Goal: Transaction & Acquisition: Purchase product/service

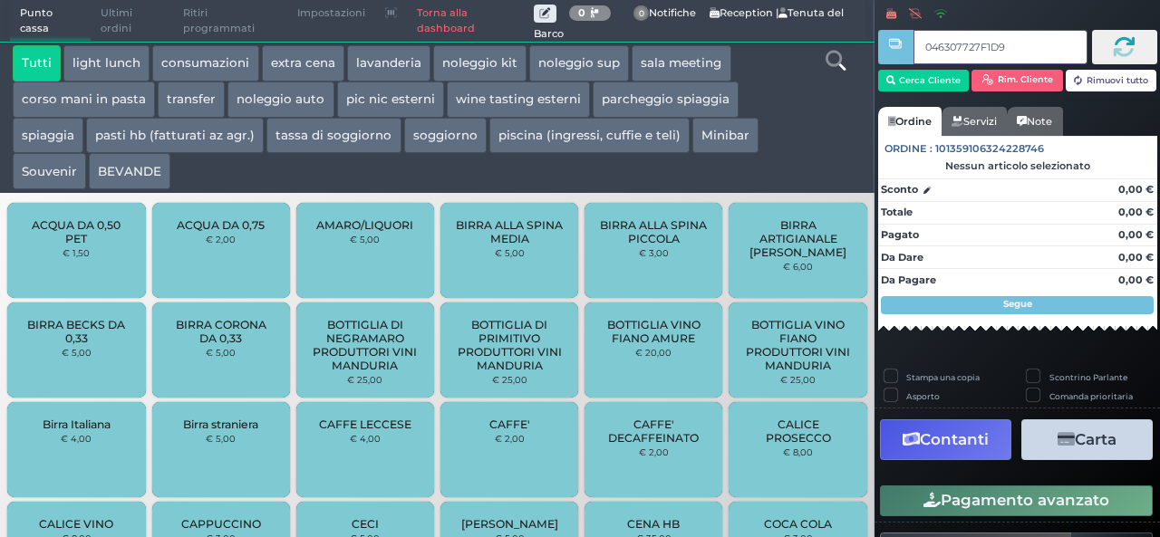
type input "046307727F1D94"
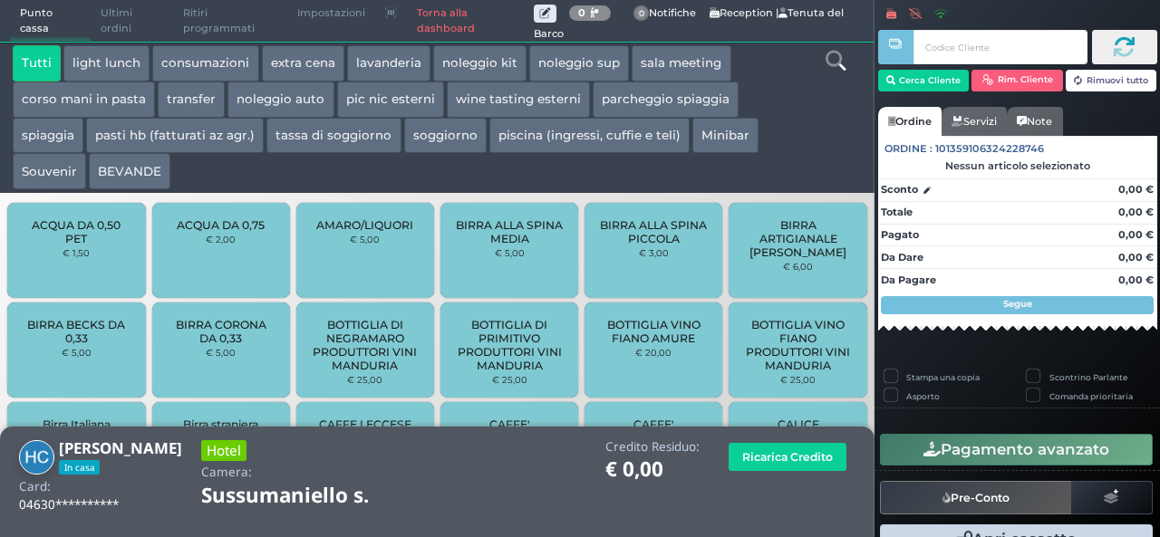
click at [312, 59] on button "extra cena" at bounding box center [303, 63] width 82 height 36
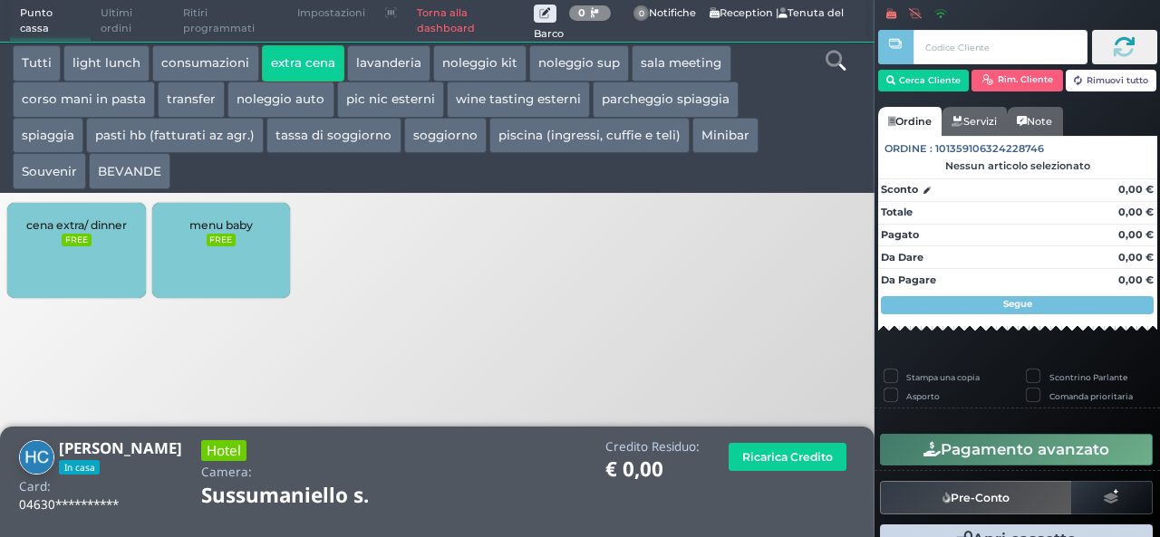
click at [74, 273] on div "cena extra/ dinner FREE" at bounding box center [76, 250] width 138 height 95
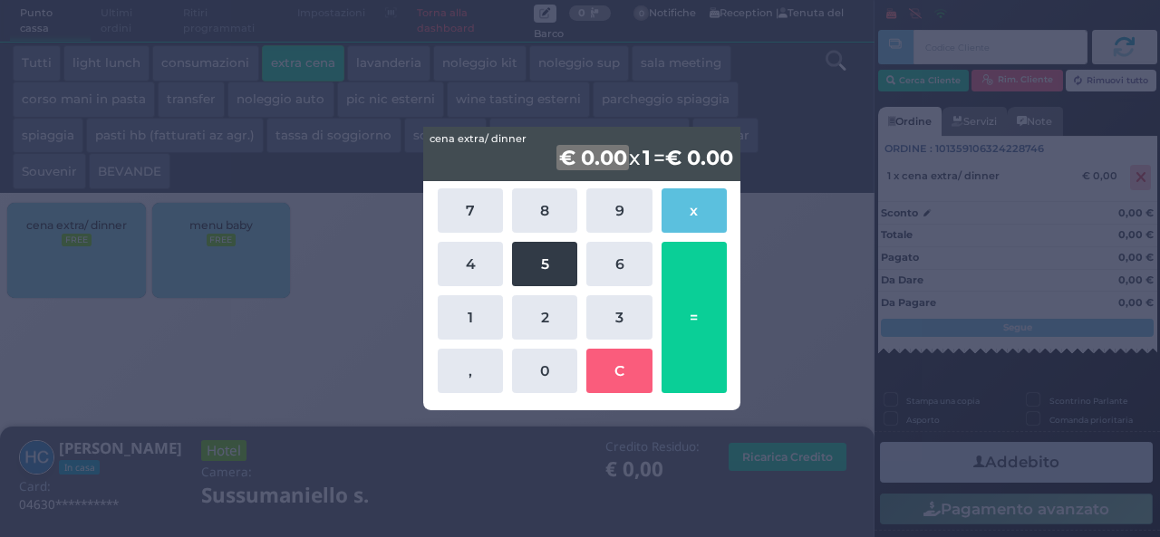
click at [561, 282] on button "5" at bounding box center [544, 264] width 65 height 44
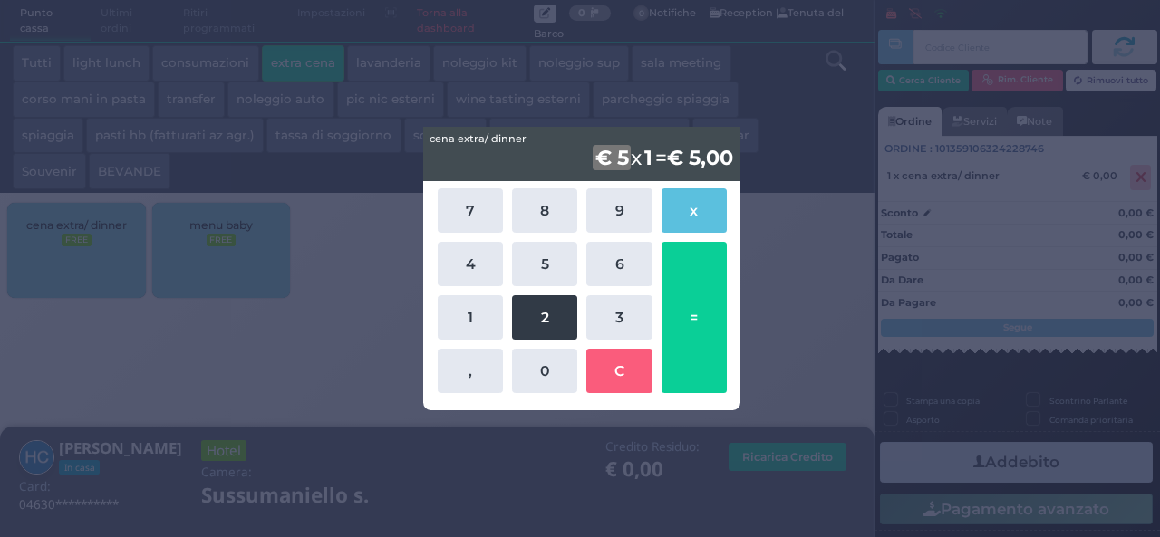
click at [552, 314] on button "2" at bounding box center [544, 317] width 65 height 44
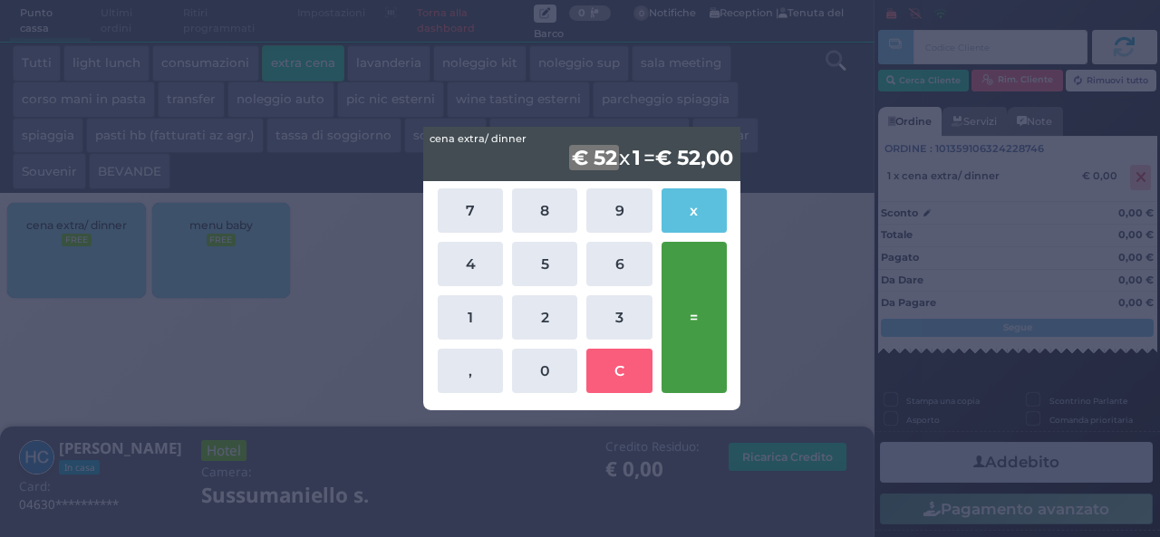
click at [695, 332] on button "=" at bounding box center [694, 317] width 65 height 151
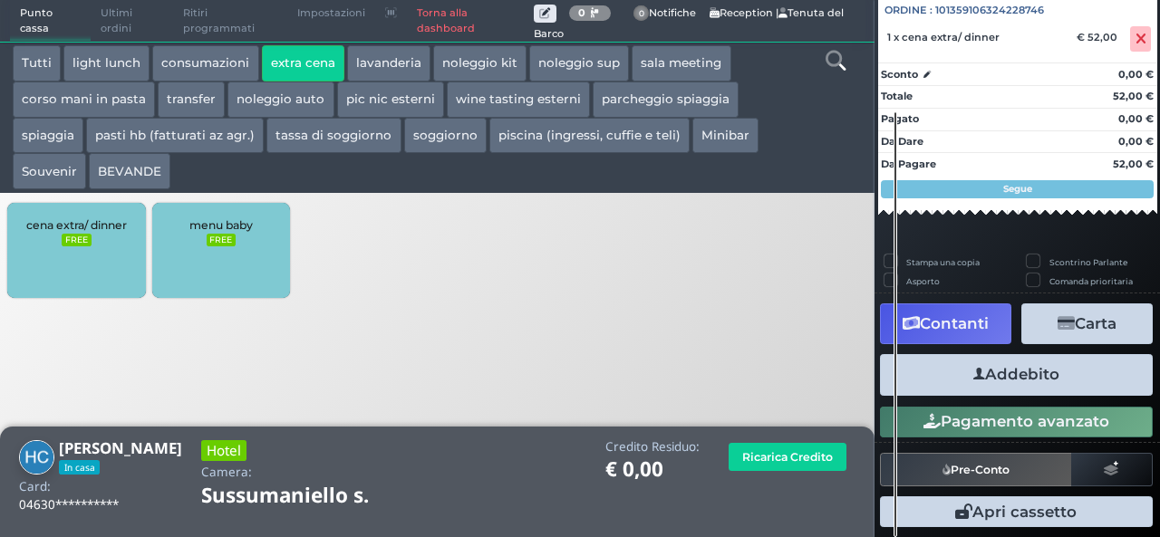
scroll to position [200, 0]
click at [1000, 369] on button "Addebito" at bounding box center [1016, 374] width 273 height 41
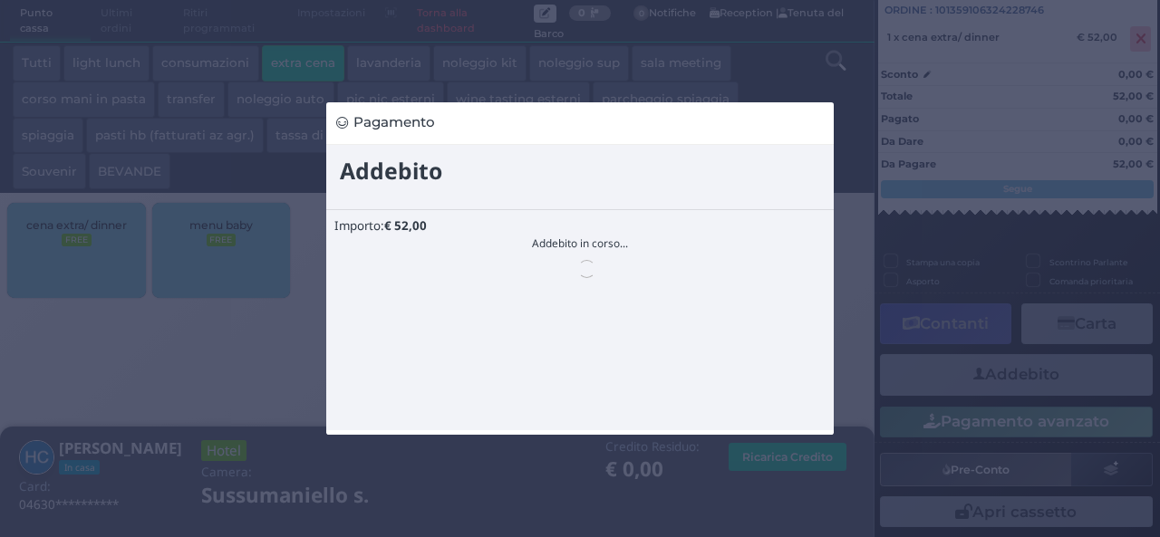
scroll to position [0, 0]
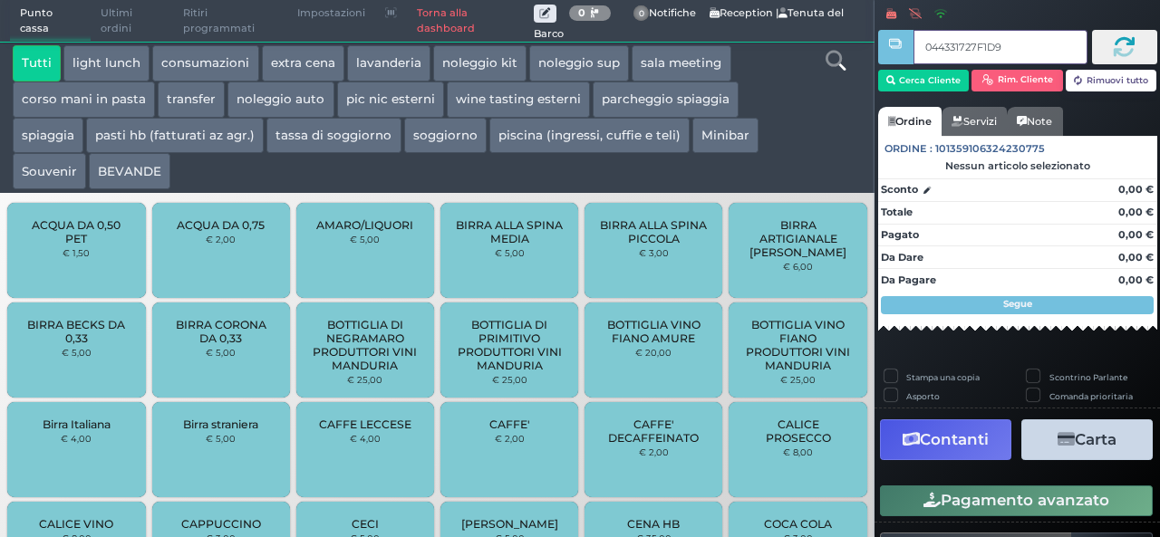
type input "044331727F1D95"
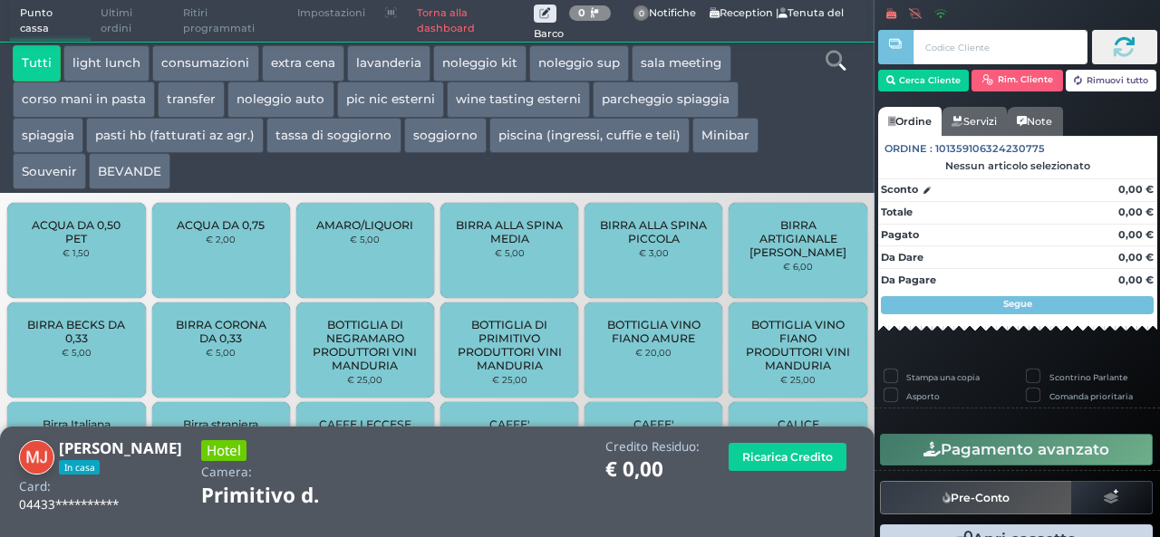
click at [309, 65] on button "extra cena" at bounding box center [303, 63] width 82 height 36
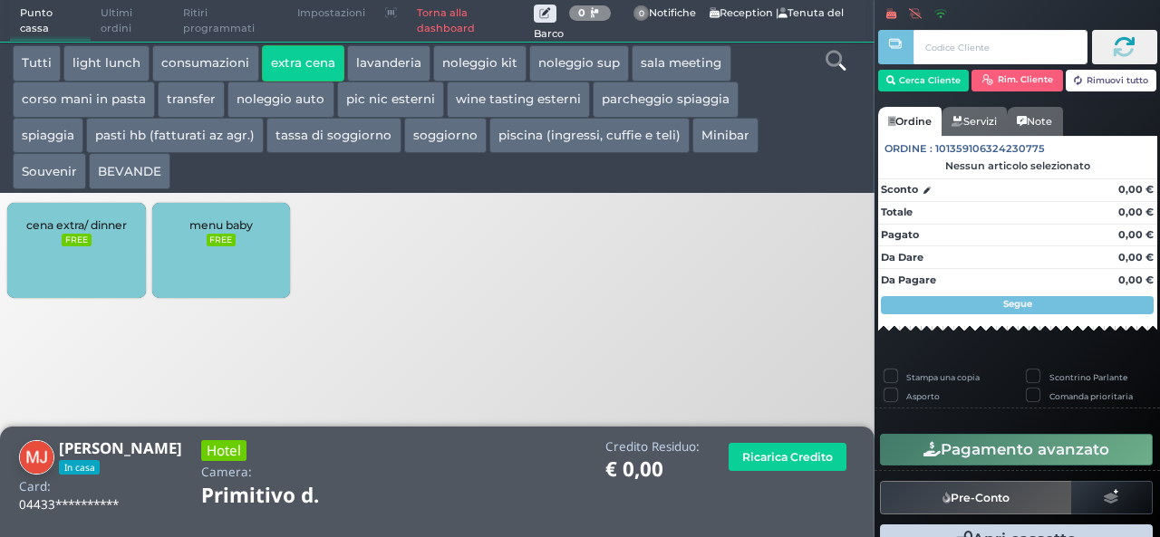
click at [62, 271] on div "cena extra/ dinner FREE" at bounding box center [76, 250] width 138 height 95
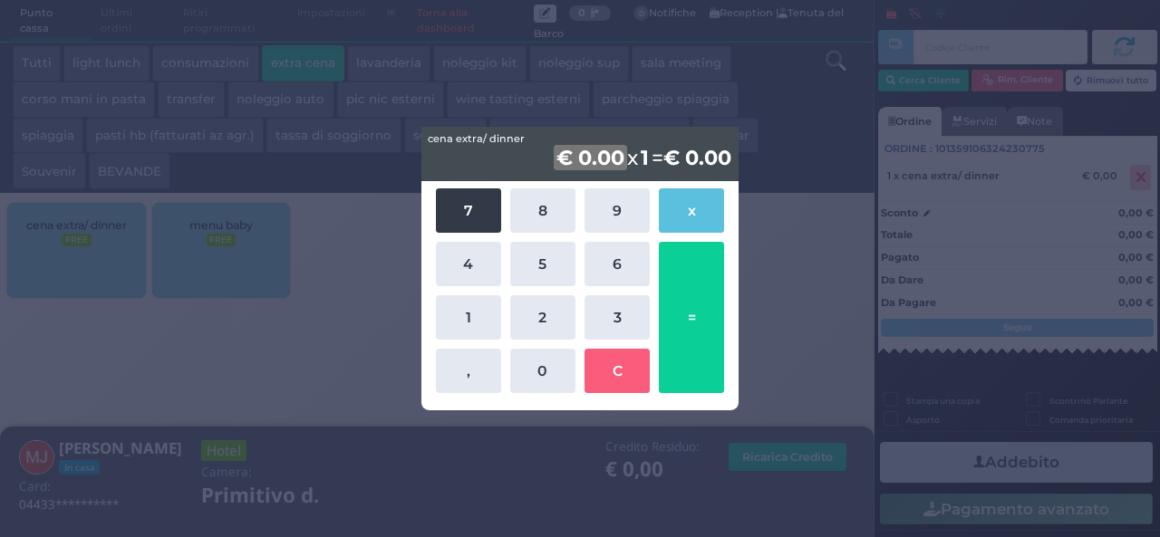
click at [480, 218] on button "7" at bounding box center [468, 211] width 65 height 44
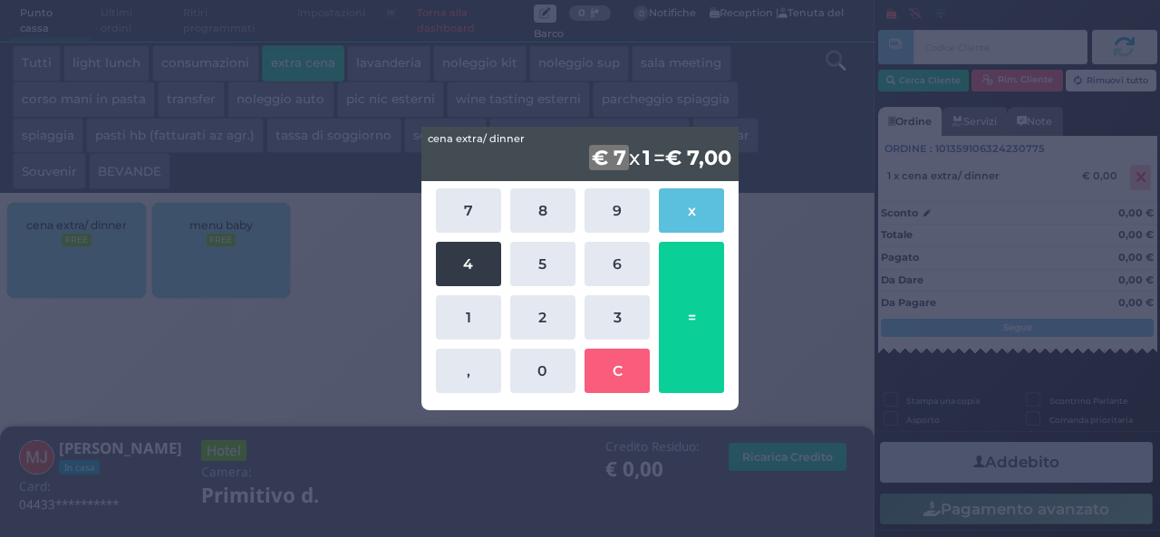
click at [459, 255] on button "4" at bounding box center [468, 264] width 65 height 44
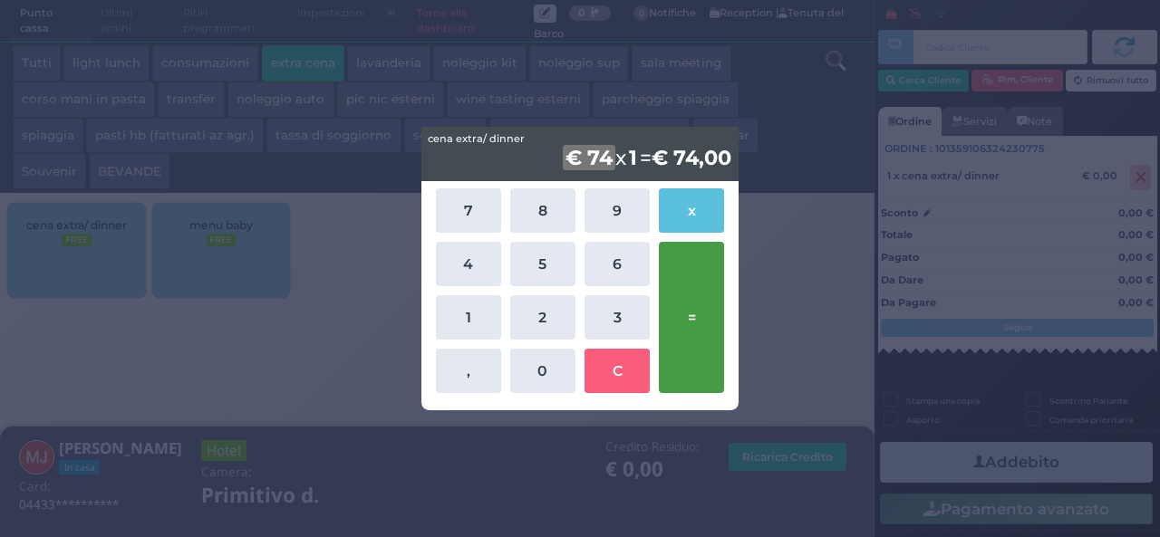
click at [685, 284] on button "=" at bounding box center [691, 317] width 65 height 151
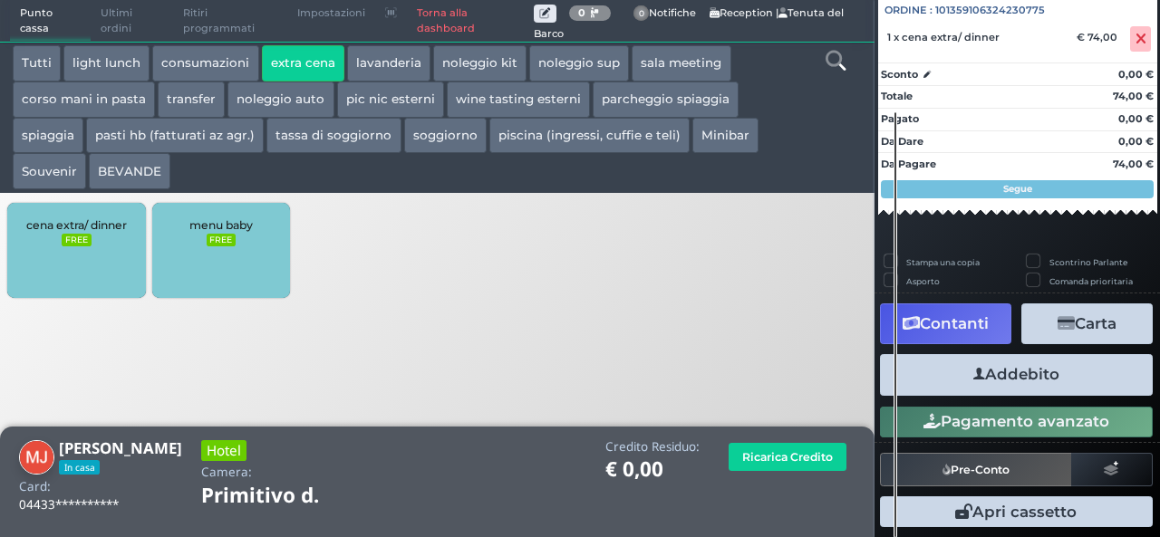
scroll to position [200, 0]
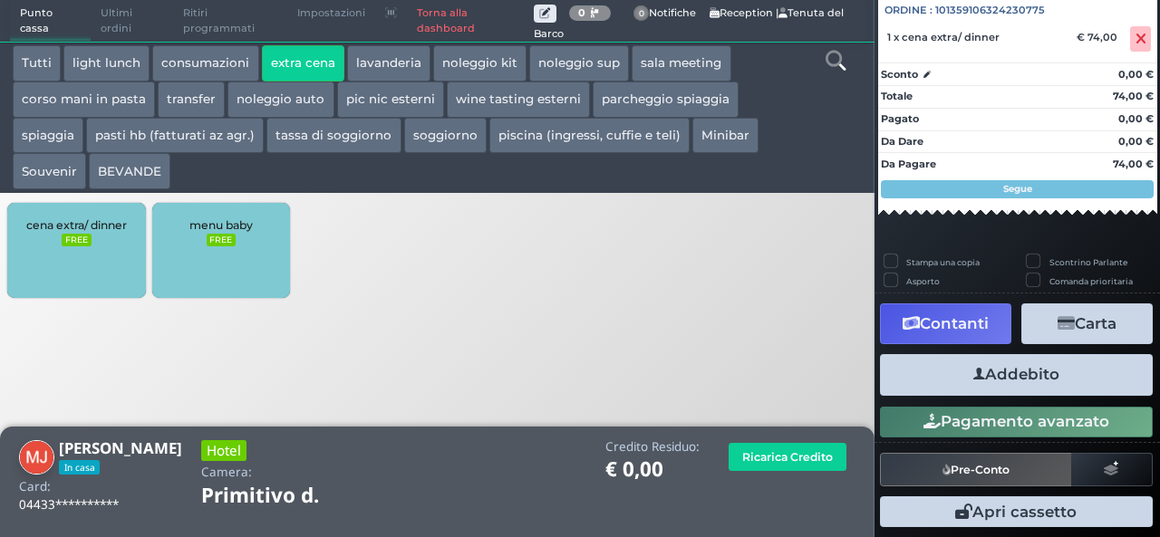
click at [982, 374] on button "Addebito" at bounding box center [1016, 374] width 273 height 41
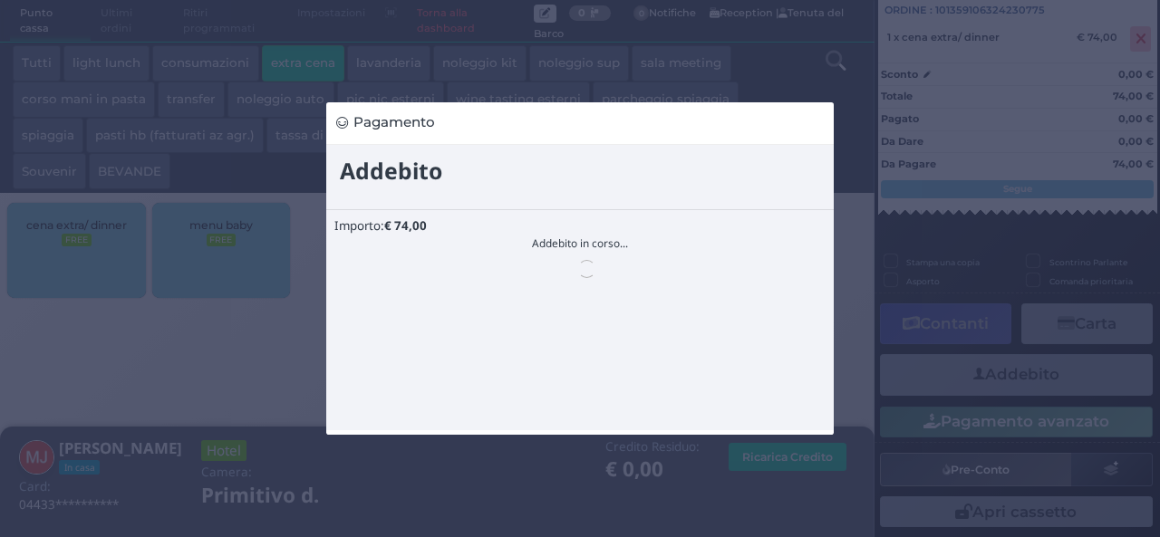
scroll to position [0, 0]
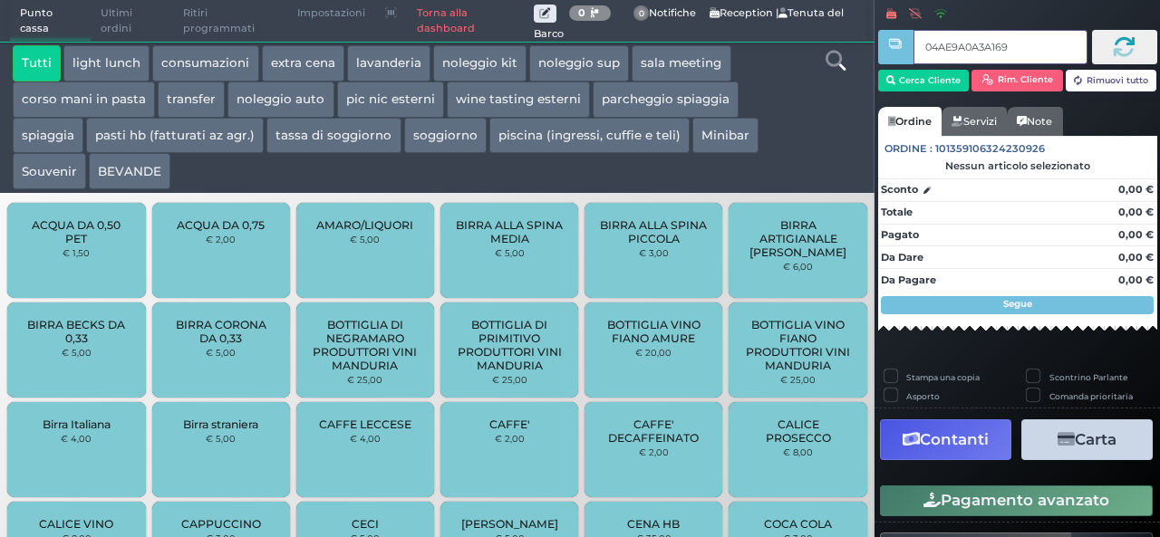
type input "04AE9A0A3A1695"
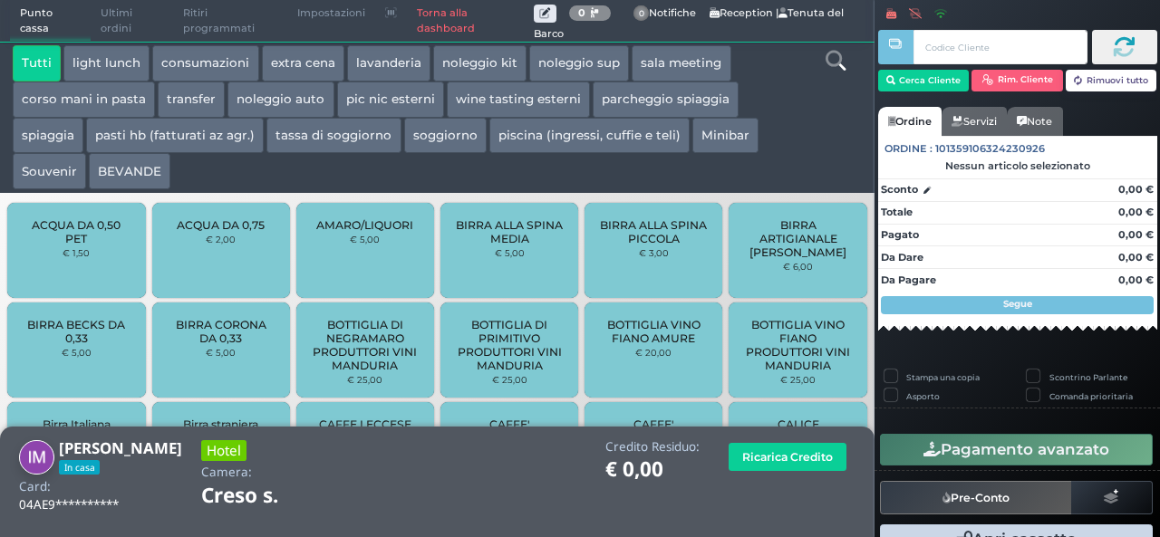
click at [328, 57] on button "extra cena" at bounding box center [303, 63] width 82 height 36
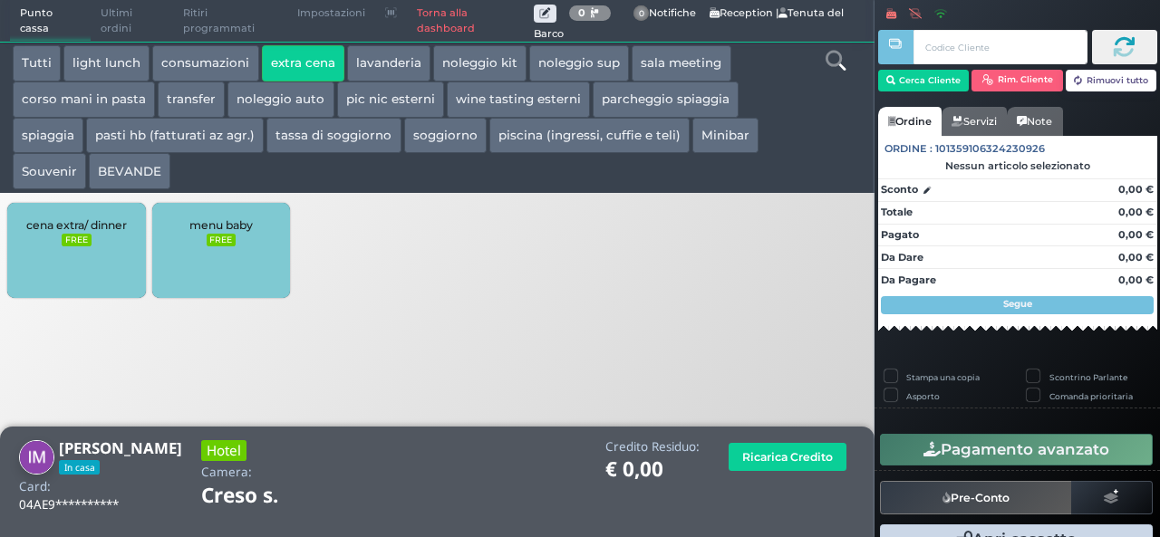
click at [80, 276] on div "cena extra/ dinner FREE" at bounding box center [76, 250] width 138 height 95
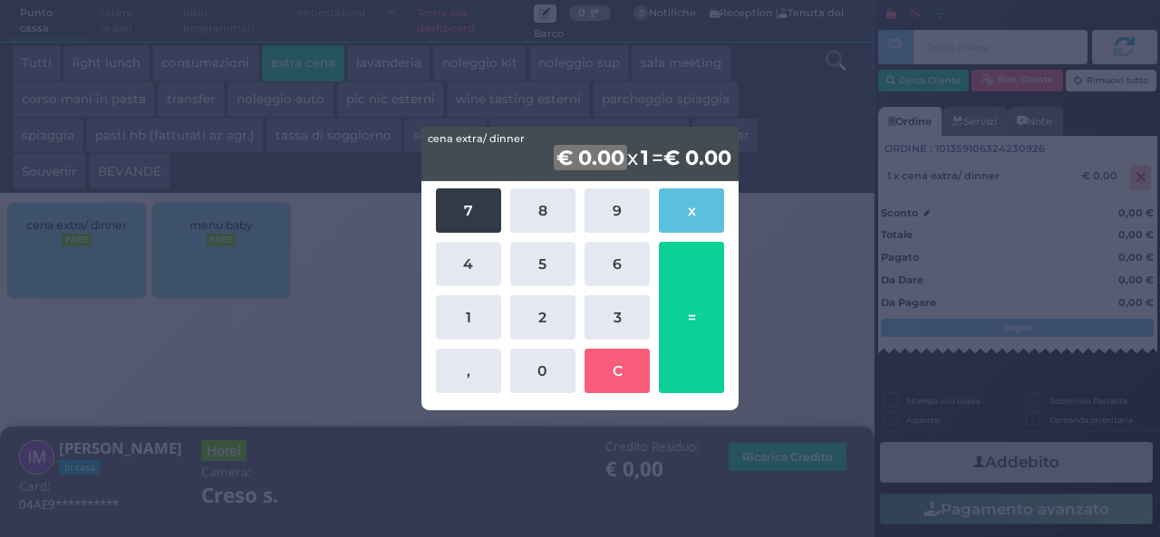
click at [466, 211] on button "7" at bounding box center [468, 211] width 65 height 44
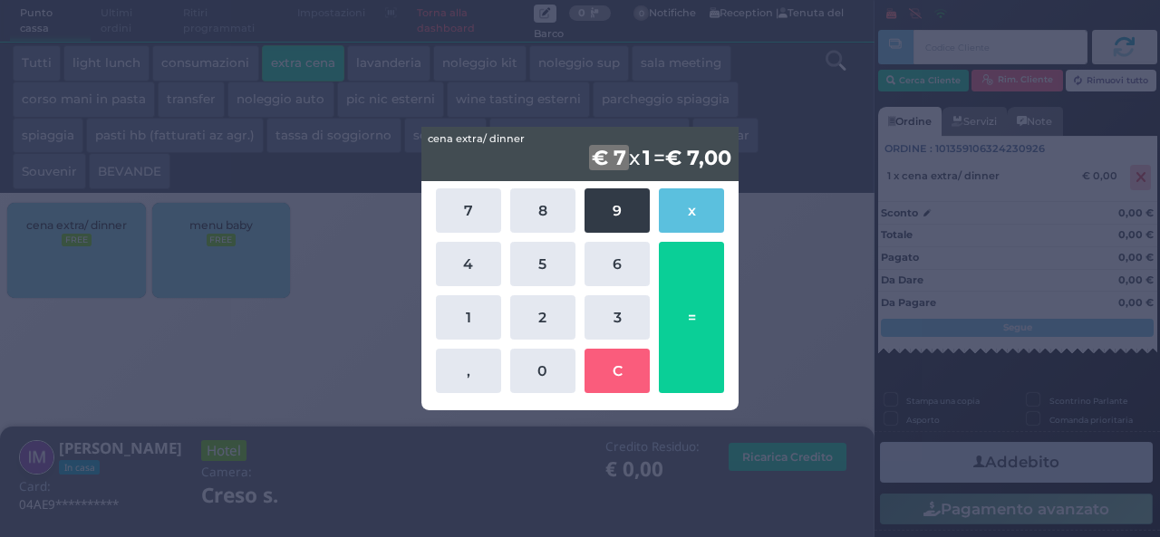
click at [637, 202] on button "9" at bounding box center [617, 211] width 65 height 44
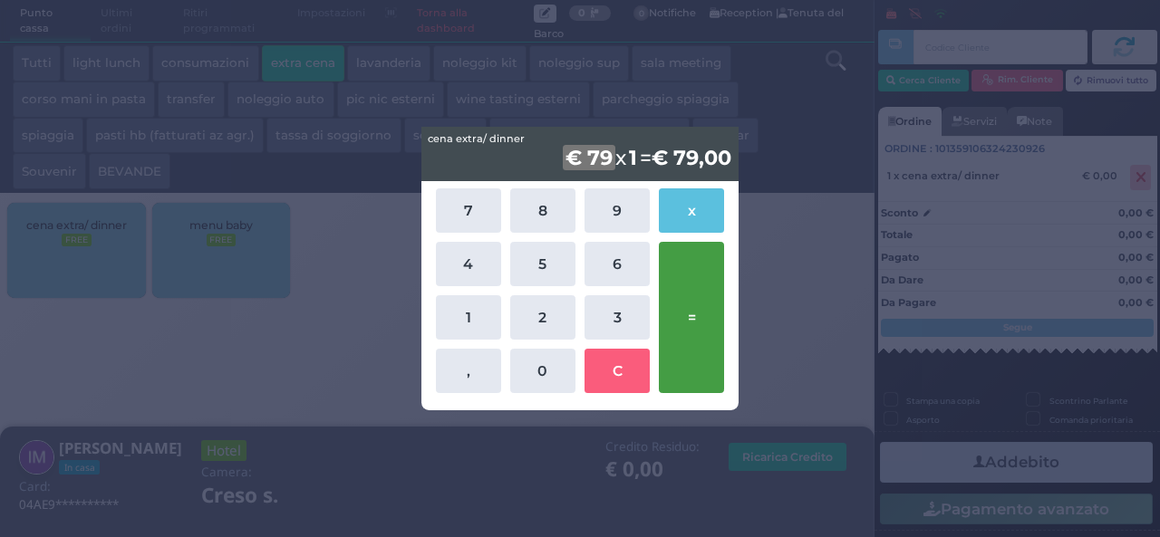
click at [693, 325] on button "=" at bounding box center [691, 317] width 65 height 151
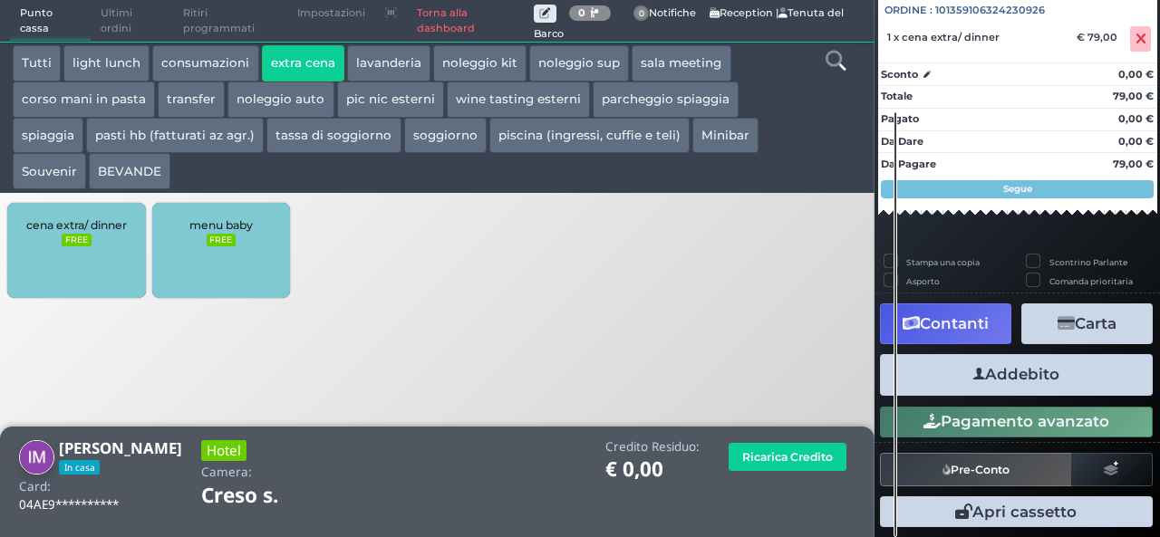
scroll to position [200, 0]
click at [1007, 387] on button "Addebito" at bounding box center [1016, 374] width 273 height 41
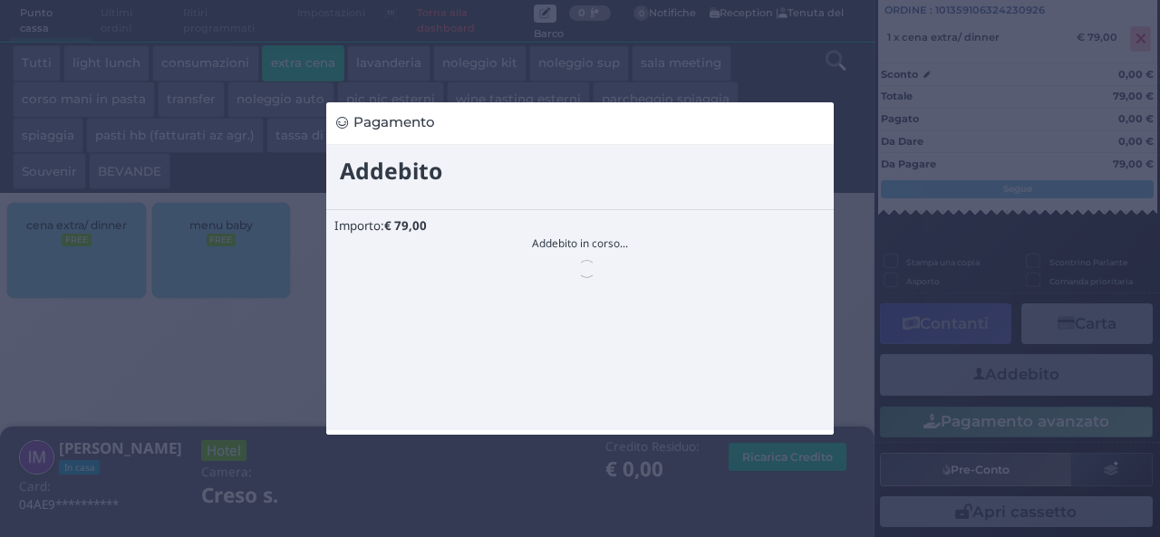
scroll to position [0, 0]
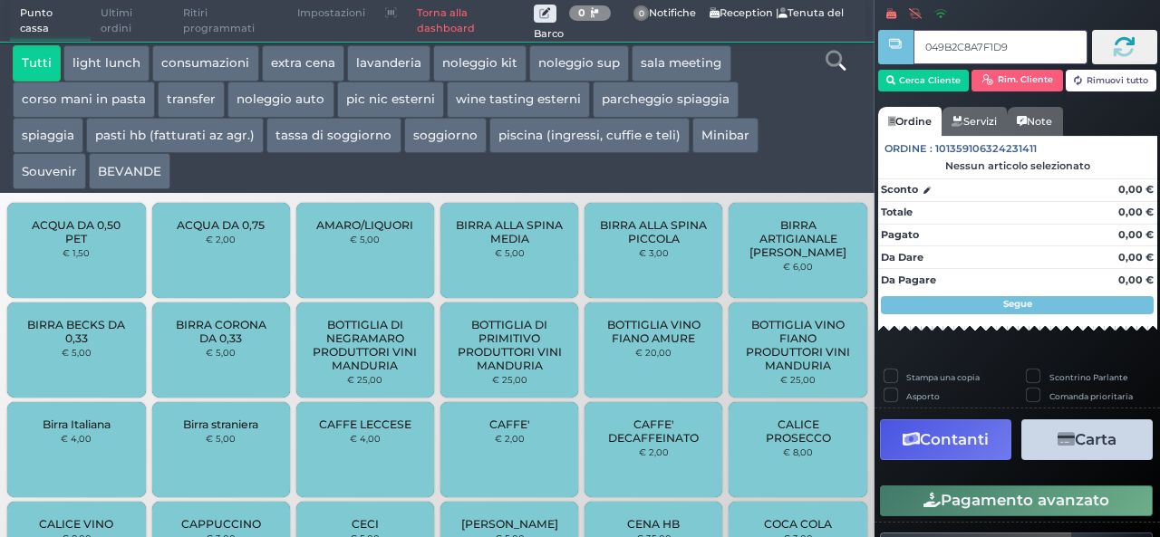
type input "049B2C8A7F1D94"
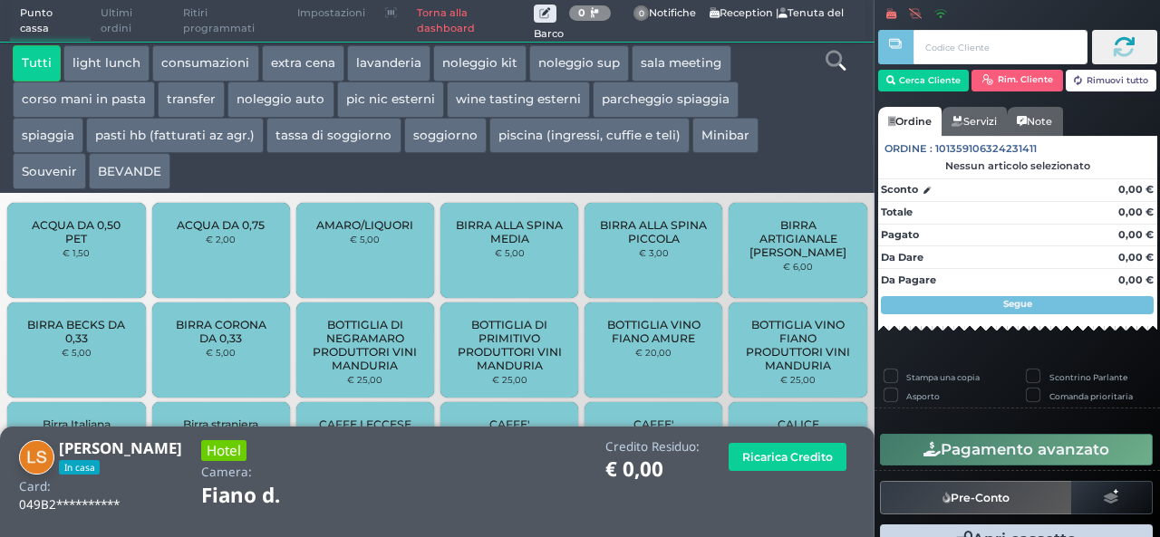
click at [285, 55] on button "extra cena" at bounding box center [303, 63] width 82 height 36
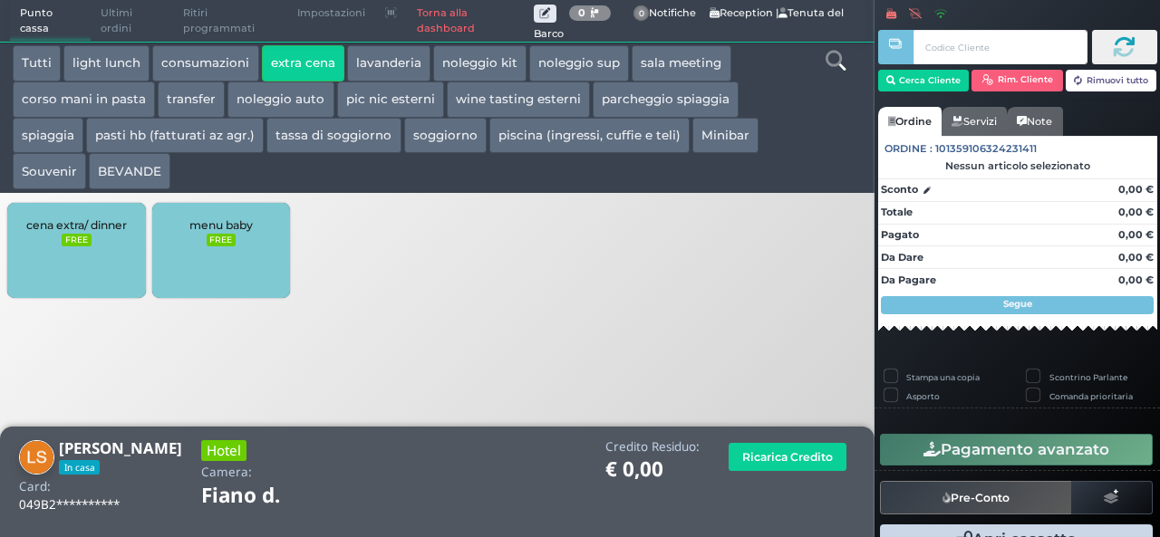
click at [96, 256] on div "cena extra/ dinner FREE" at bounding box center [76, 250] width 138 height 95
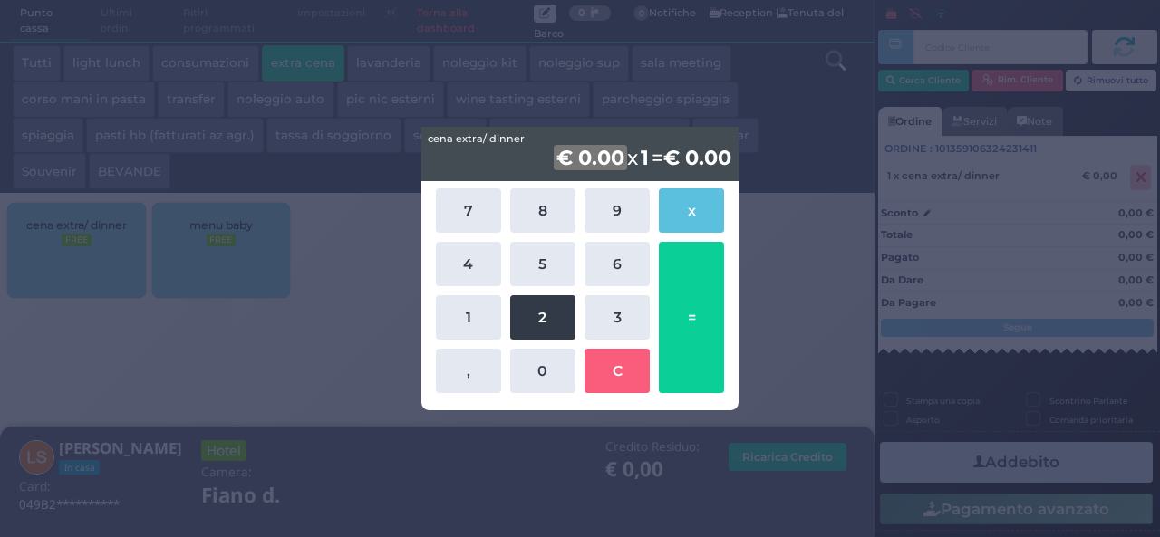
click at [524, 322] on button "2" at bounding box center [542, 317] width 65 height 44
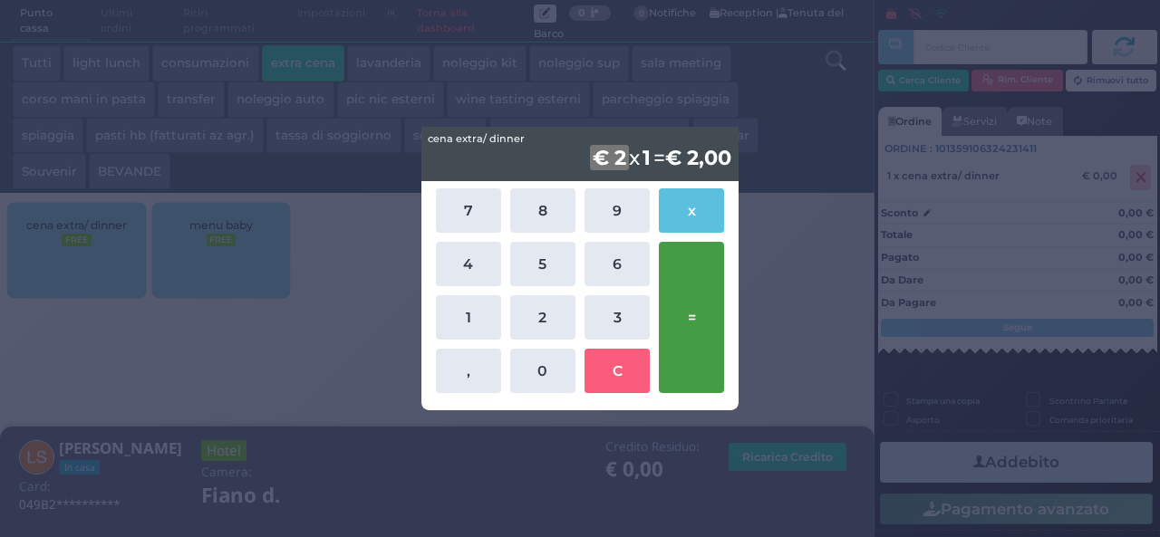
click at [696, 362] on button "=" at bounding box center [691, 317] width 65 height 151
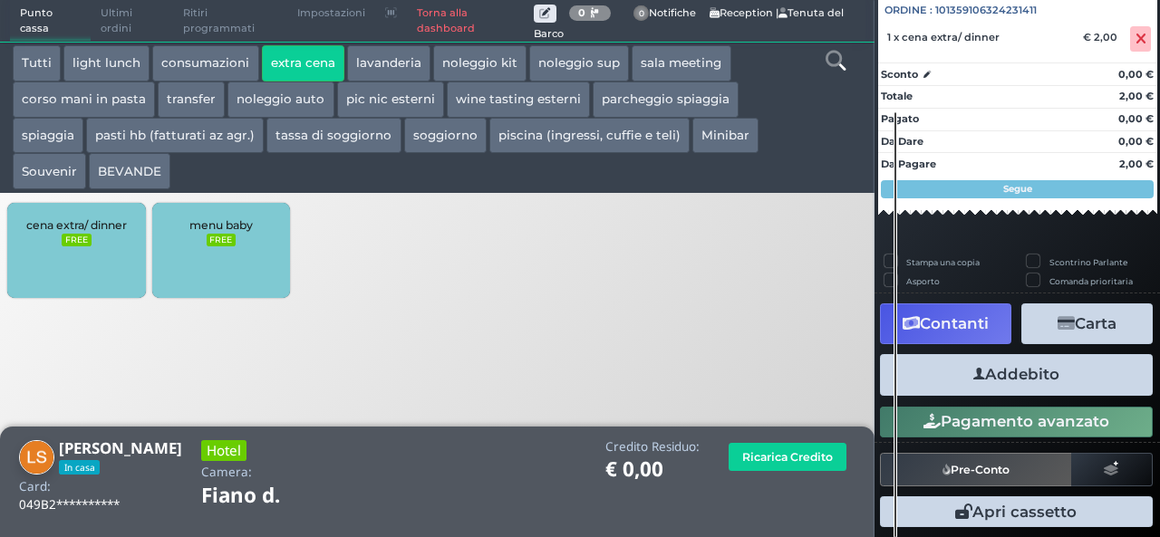
scroll to position [200, 0]
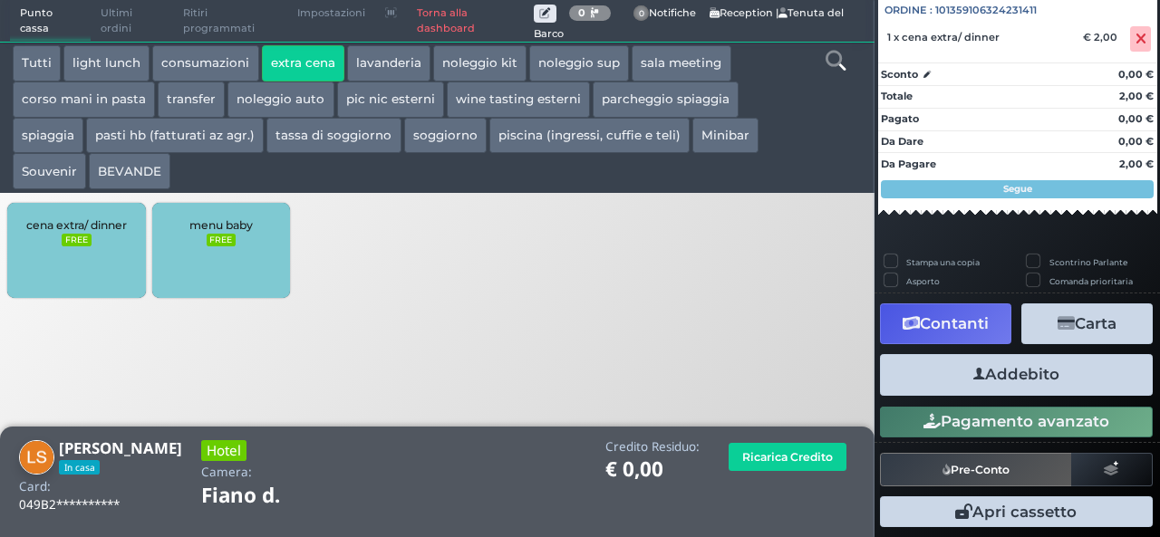
click at [983, 367] on button "Addebito" at bounding box center [1016, 374] width 273 height 41
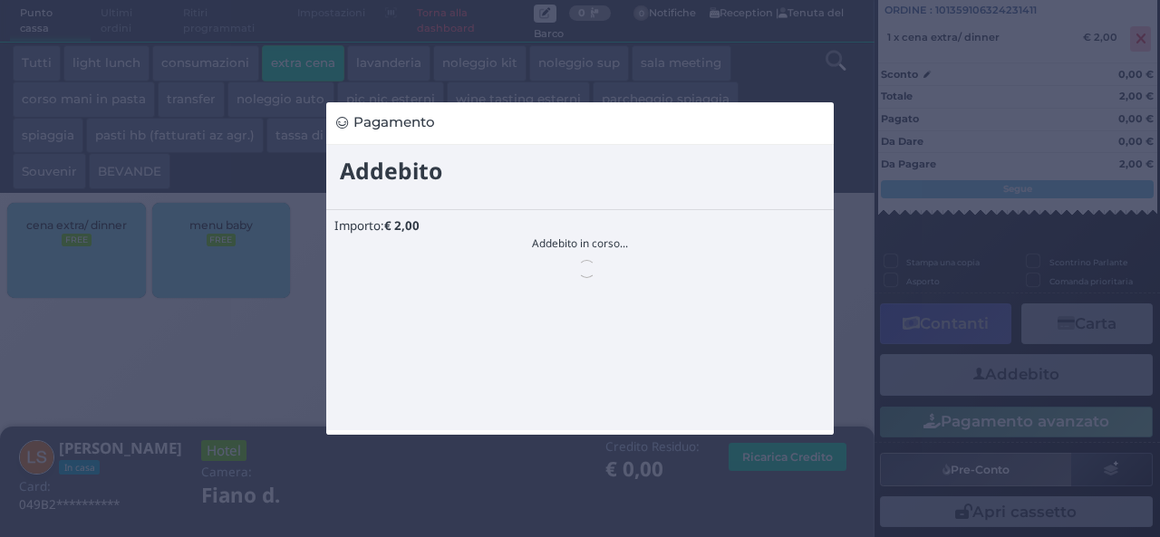
scroll to position [0, 0]
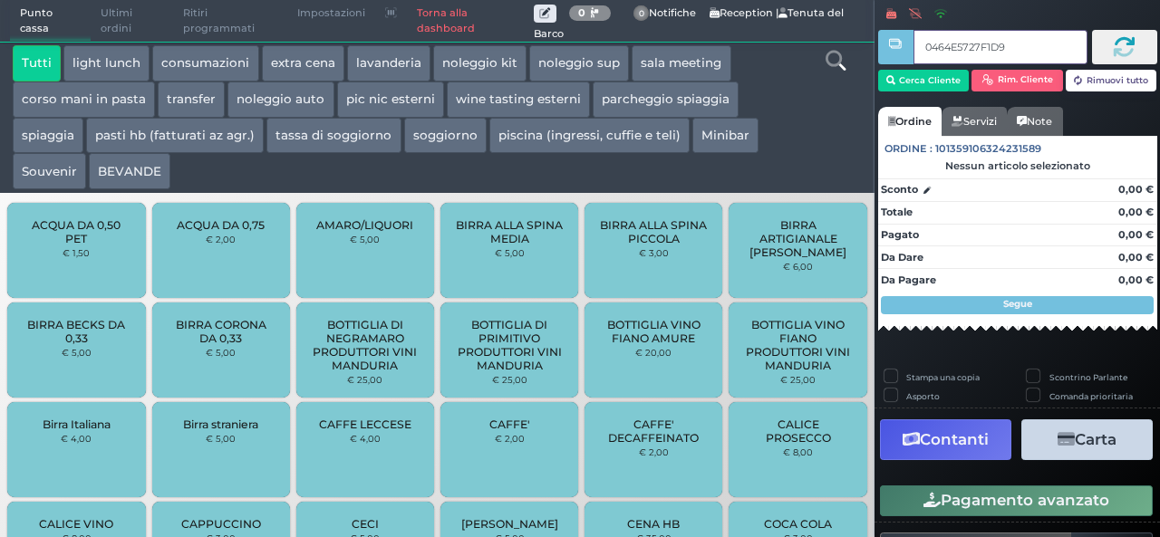
type input "0464E5727F1D91"
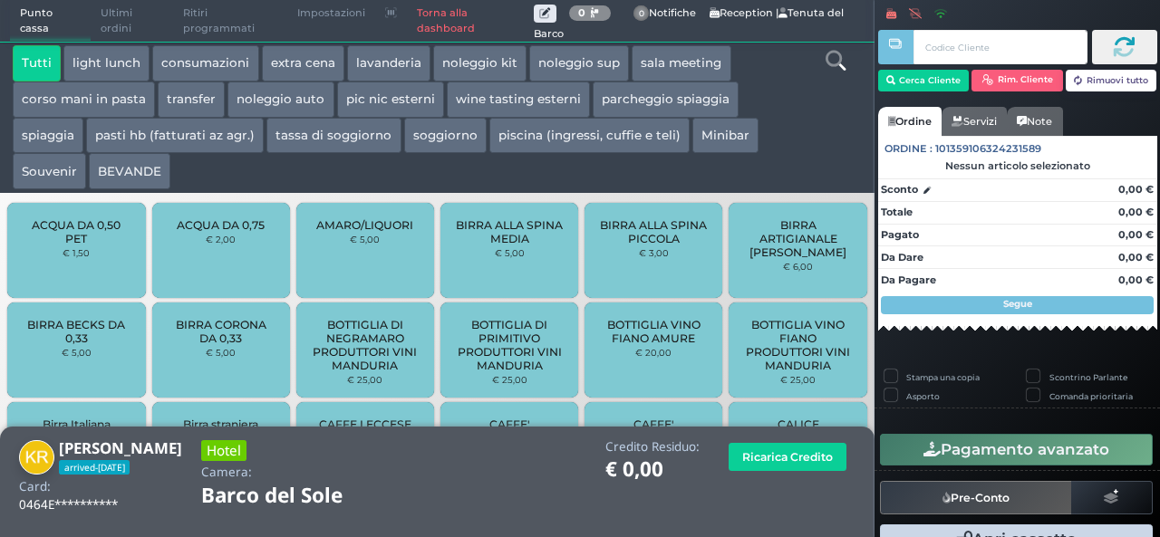
click at [311, 59] on button "extra cena" at bounding box center [303, 63] width 82 height 36
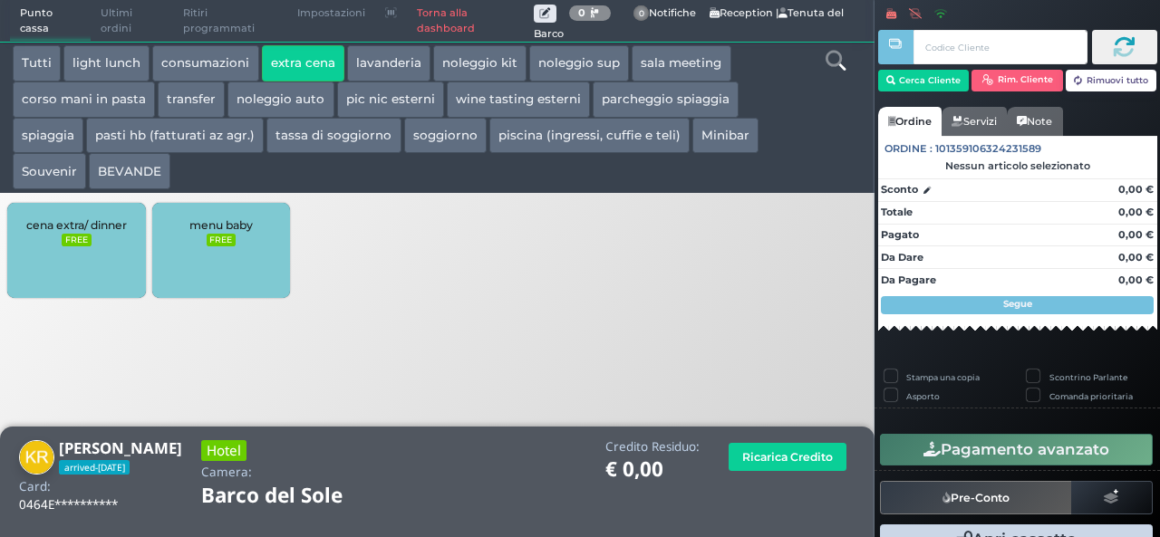
click at [91, 274] on div "cena extra/ dinner FREE" at bounding box center [76, 250] width 138 height 95
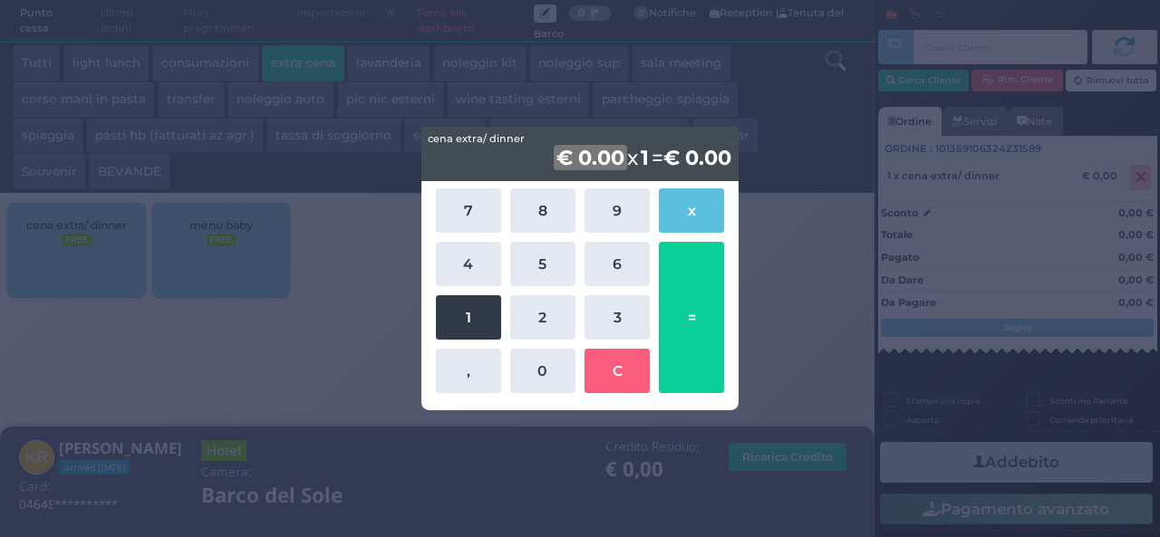
click at [455, 336] on button "1" at bounding box center [468, 317] width 65 height 44
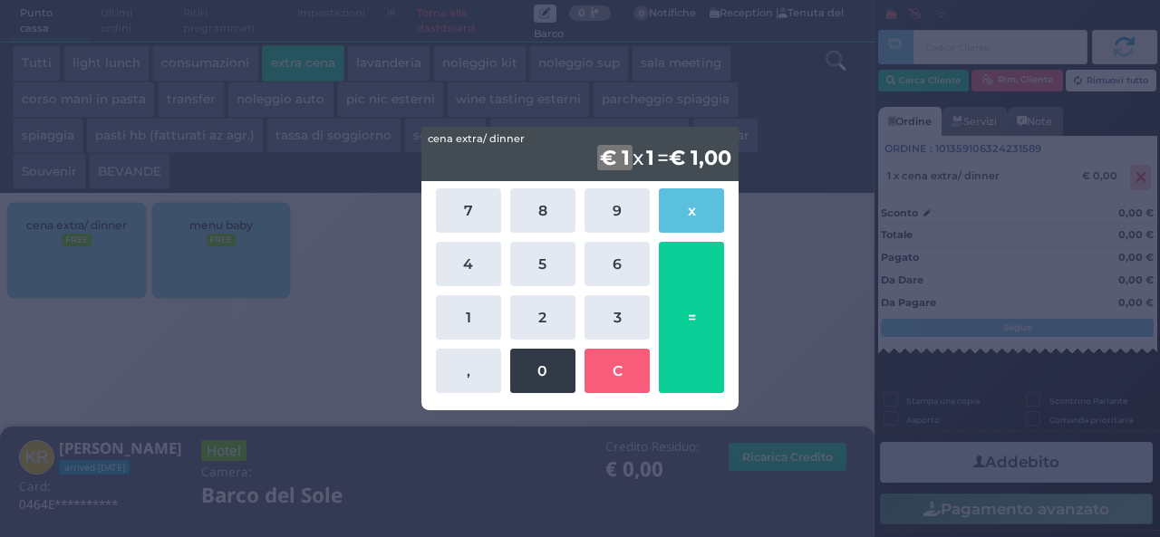
click at [531, 378] on button "0" at bounding box center [542, 371] width 65 height 44
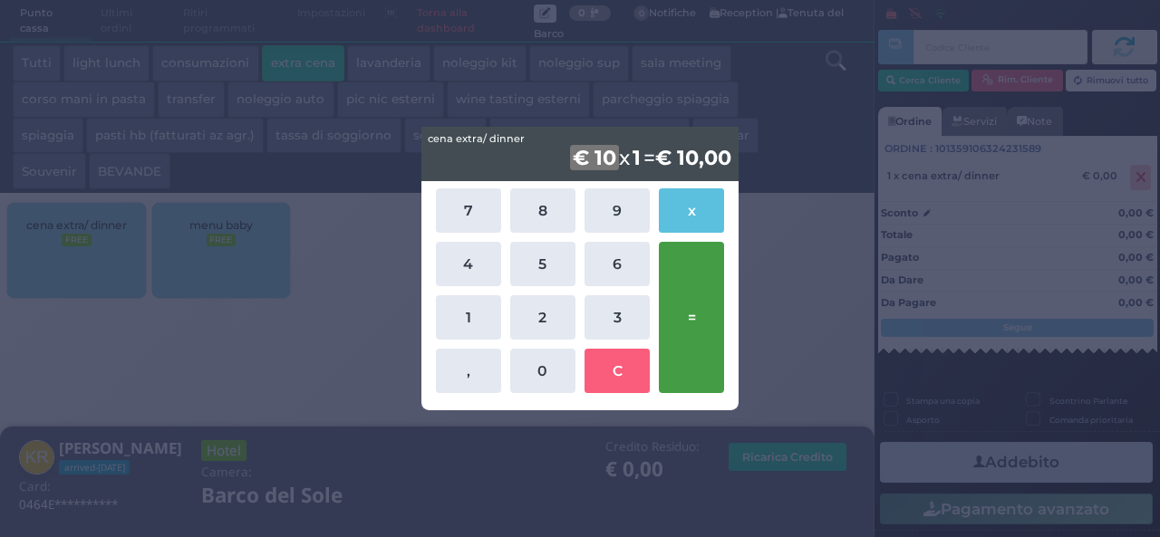
click at [701, 322] on button "=" at bounding box center [691, 317] width 65 height 151
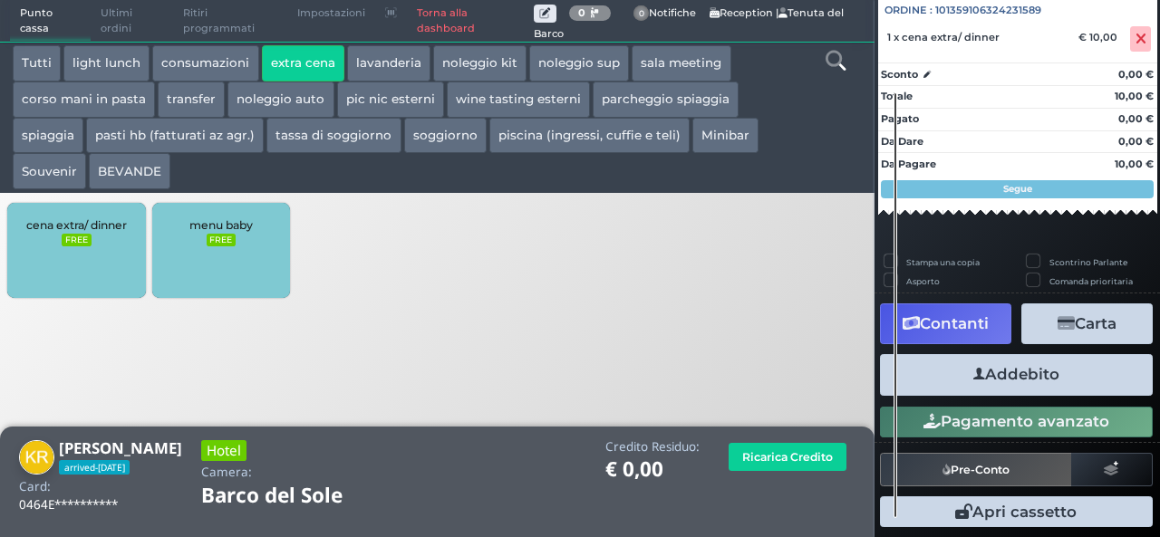
scroll to position [200, 0]
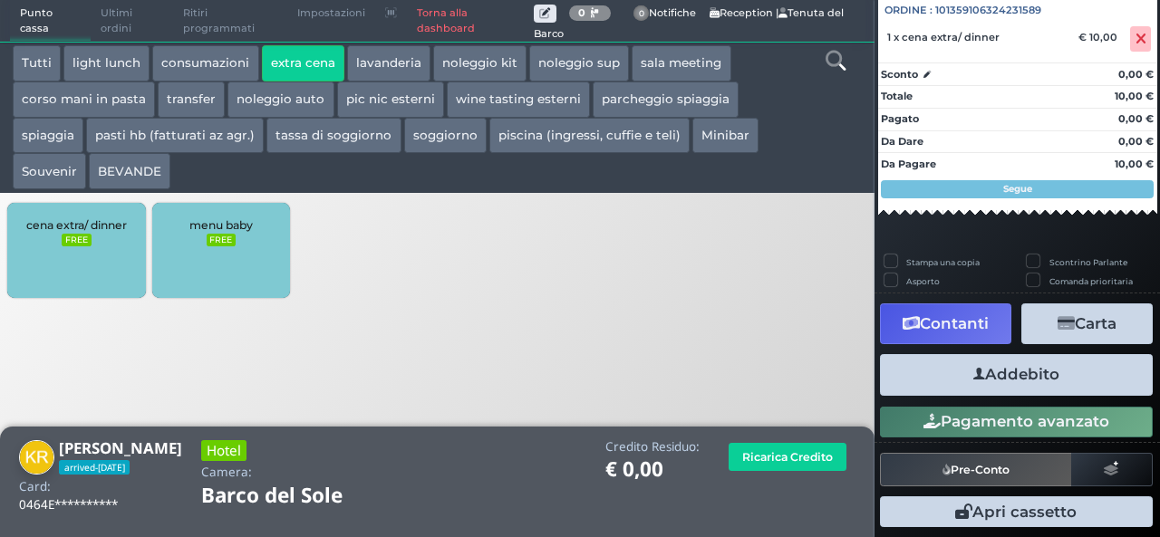
click at [1044, 371] on button "Addebito" at bounding box center [1016, 374] width 273 height 41
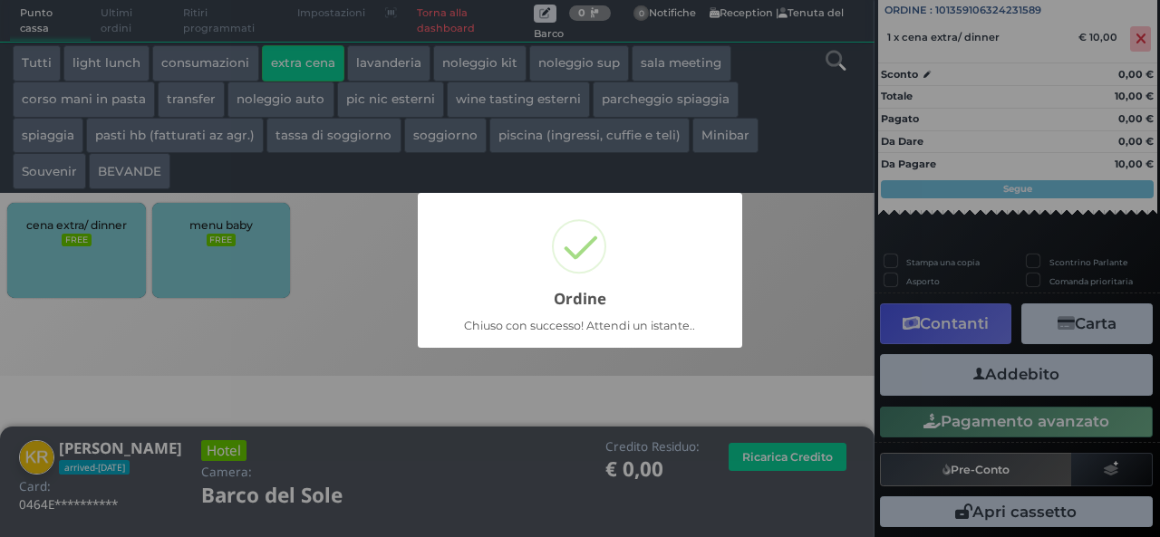
scroll to position [52, 0]
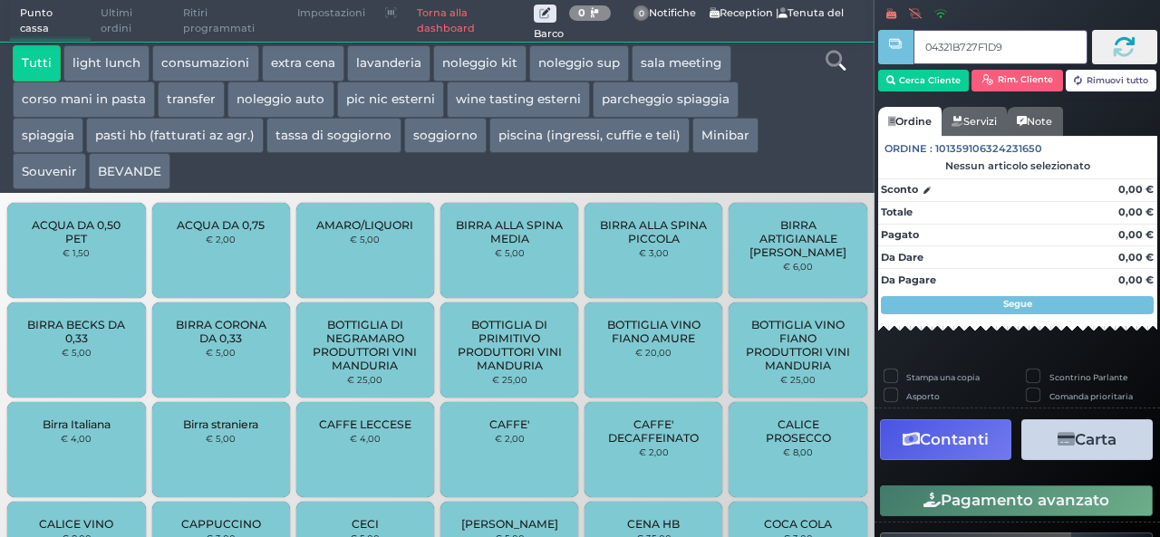
type input "04321B727F1D95"
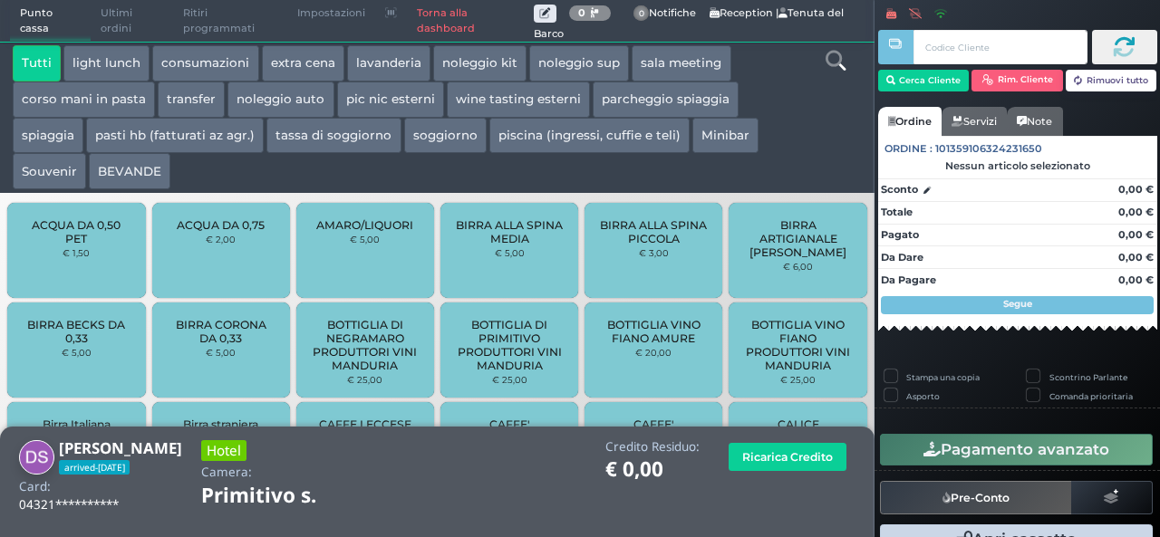
click at [302, 60] on button "extra cena" at bounding box center [303, 63] width 82 height 36
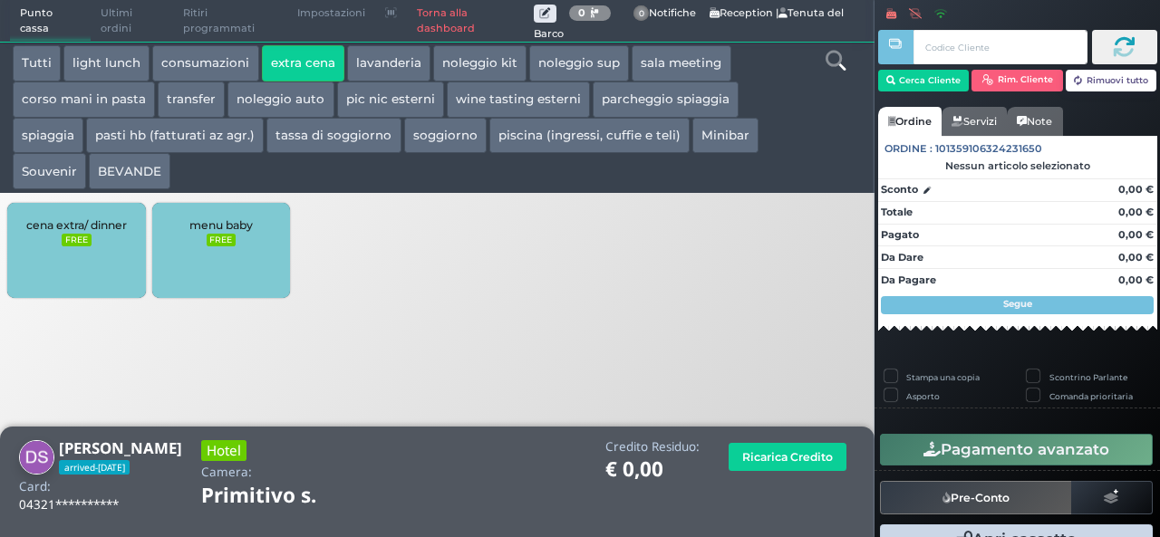
click at [78, 276] on div "cena extra/ dinner FREE" at bounding box center [76, 250] width 138 height 95
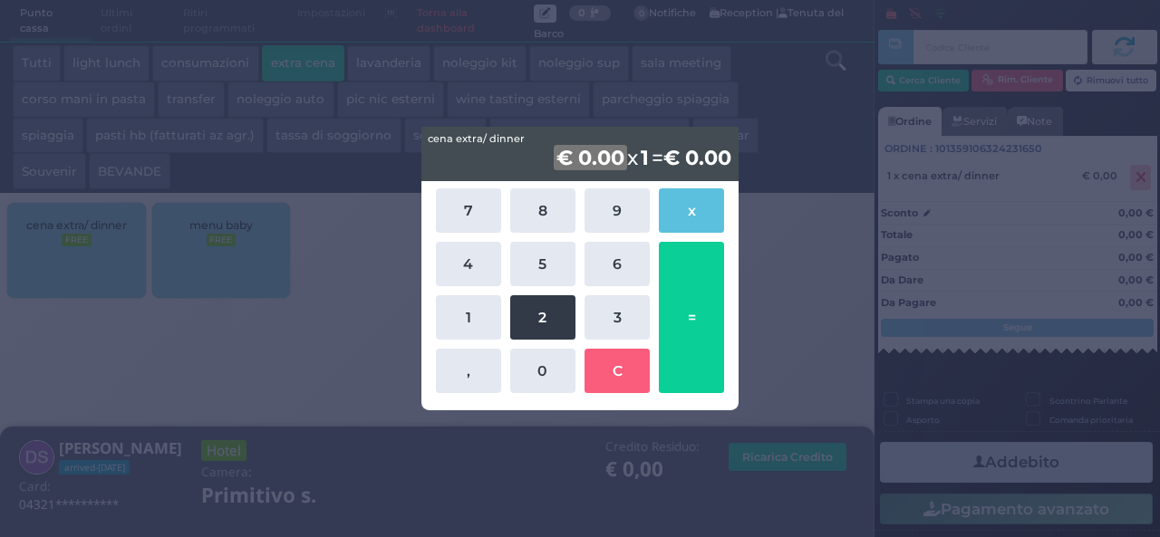
click at [526, 334] on button "2" at bounding box center [542, 317] width 65 height 44
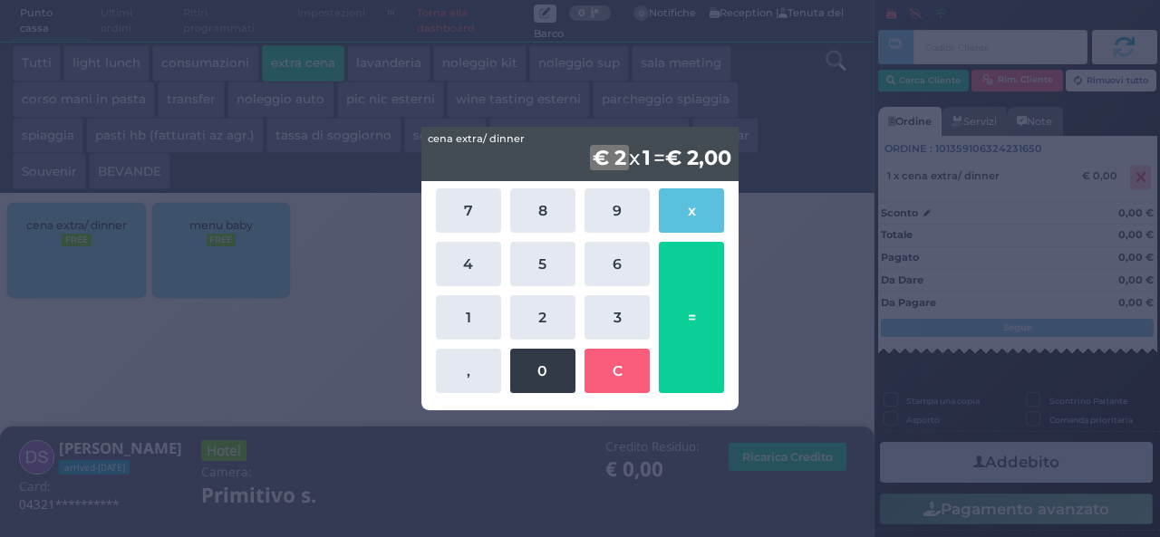
click at [527, 384] on button "0" at bounding box center [542, 371] width 65 height 44
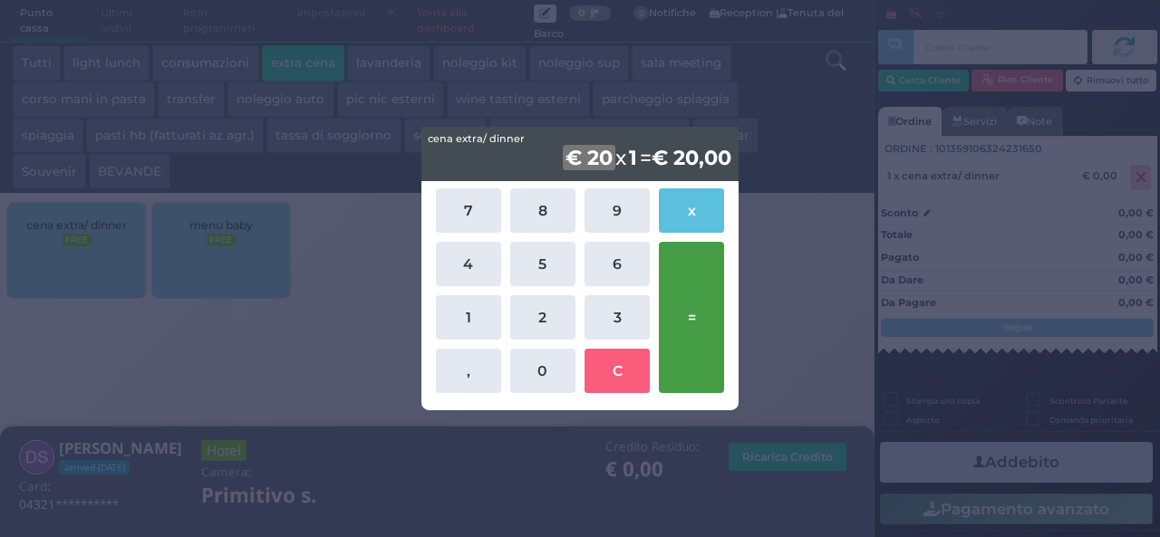
click at [711, 317] on button "=" at bounding box center [691, 317] width 65 height 151
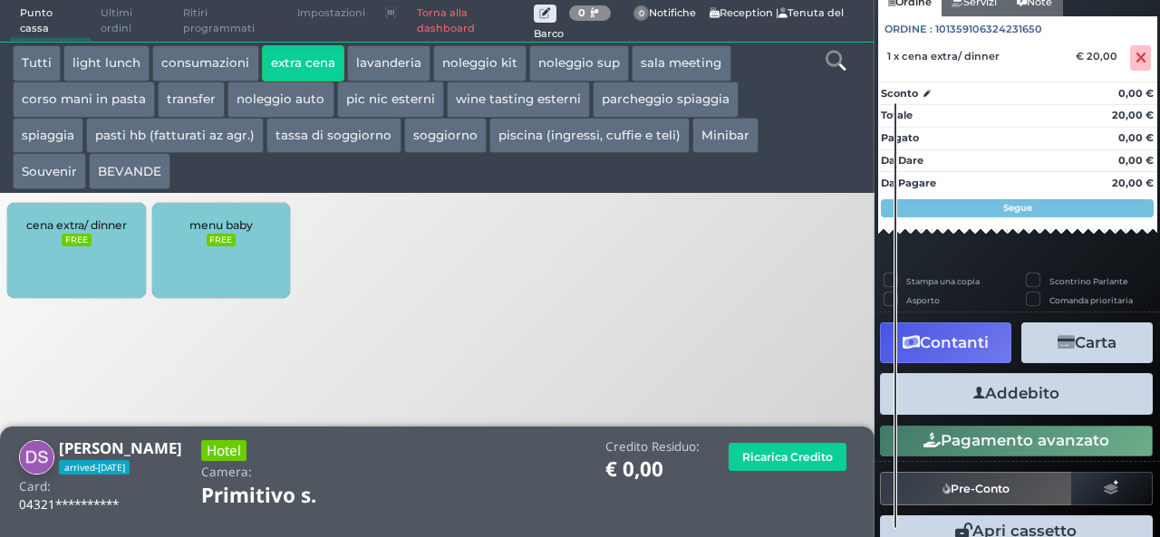
scroll to position [200, 0]
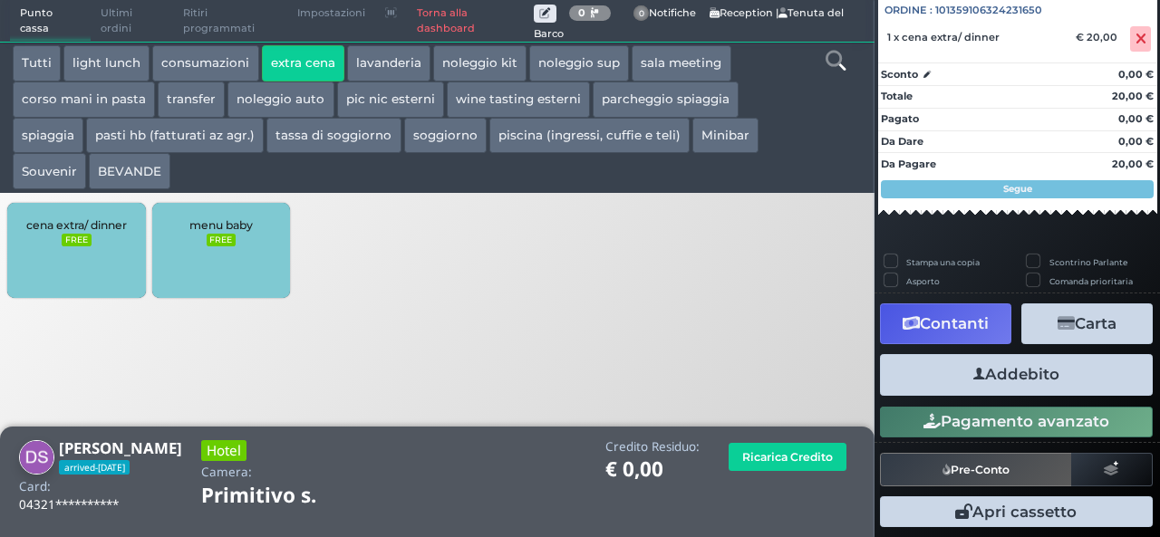
click at [1067, 382] on button "Addebito" at bounding box center [1016, 374] width 273 height 41
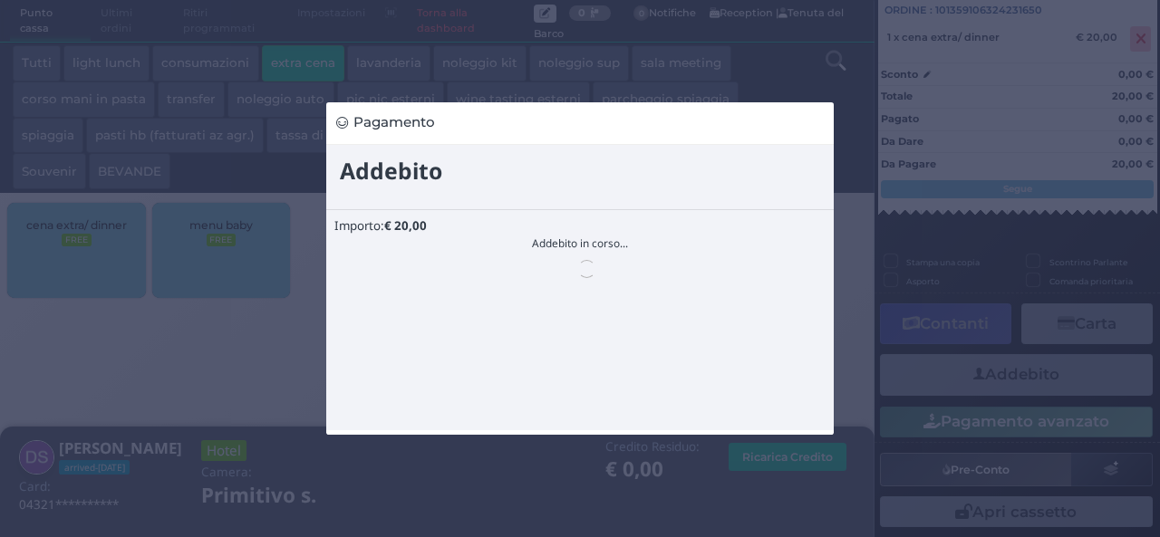
scroll to position [0, 0]
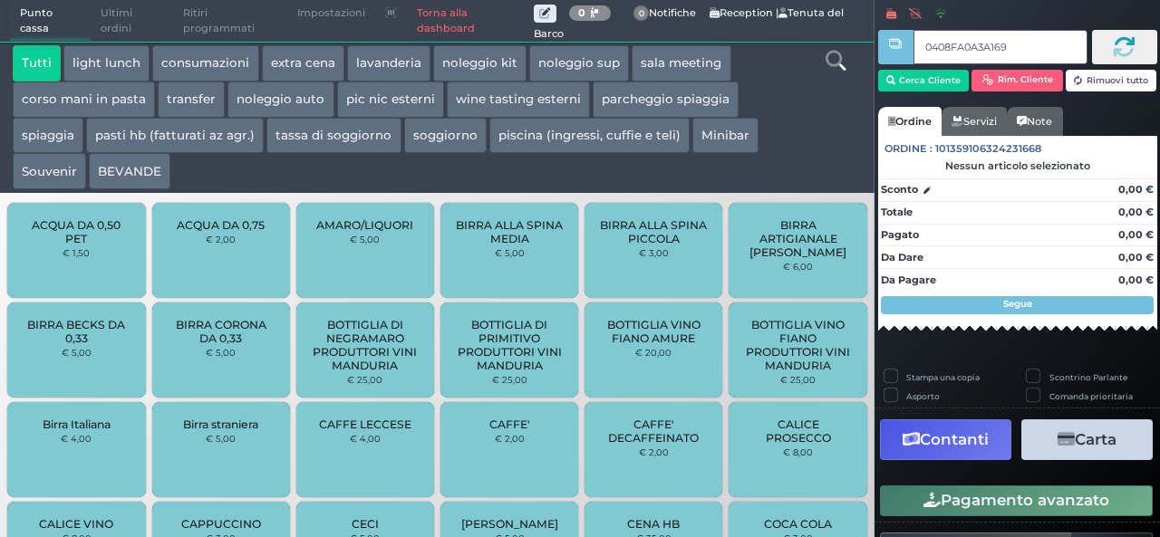
type input "0408FA0A3A1691"
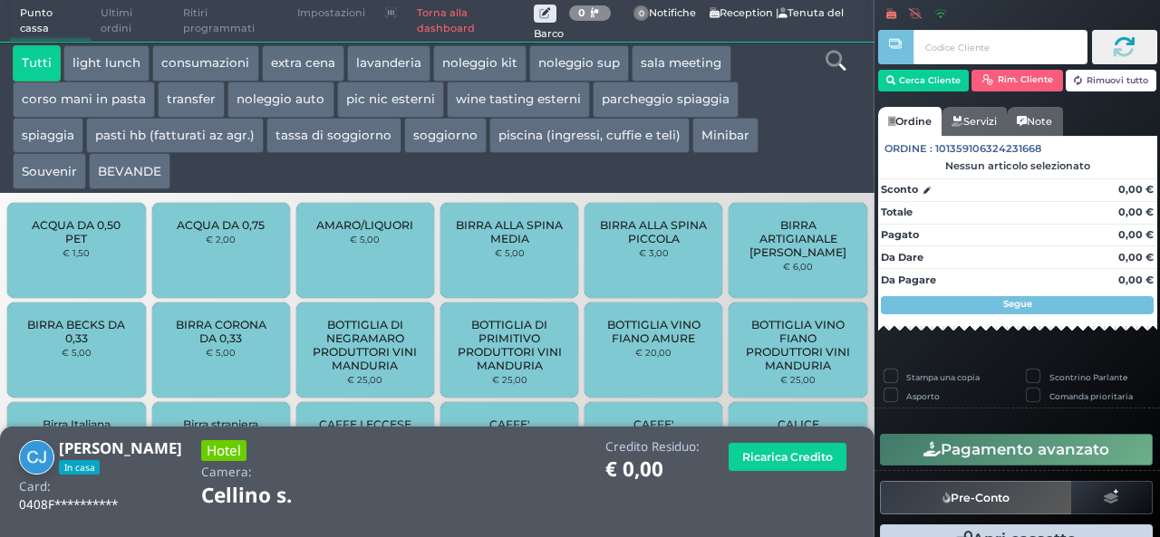
click at [300, 64] on button "extra cena" at bounding box center [303, 63] width 82 height 36
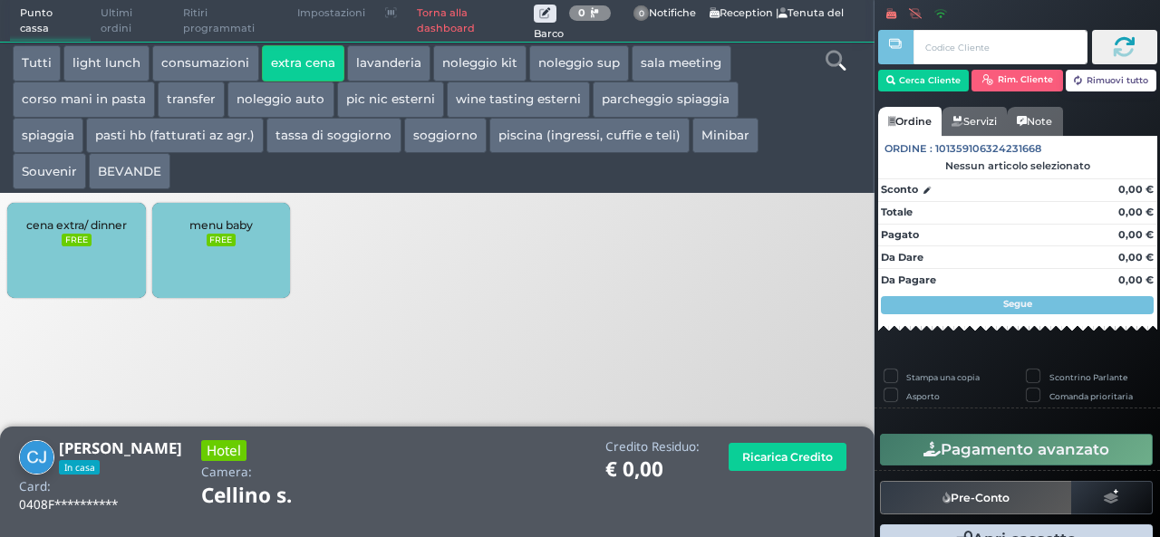
click at [89, 226] on span "cena extra/ dinner" at bounding box center [76, 225] width 101 height 14
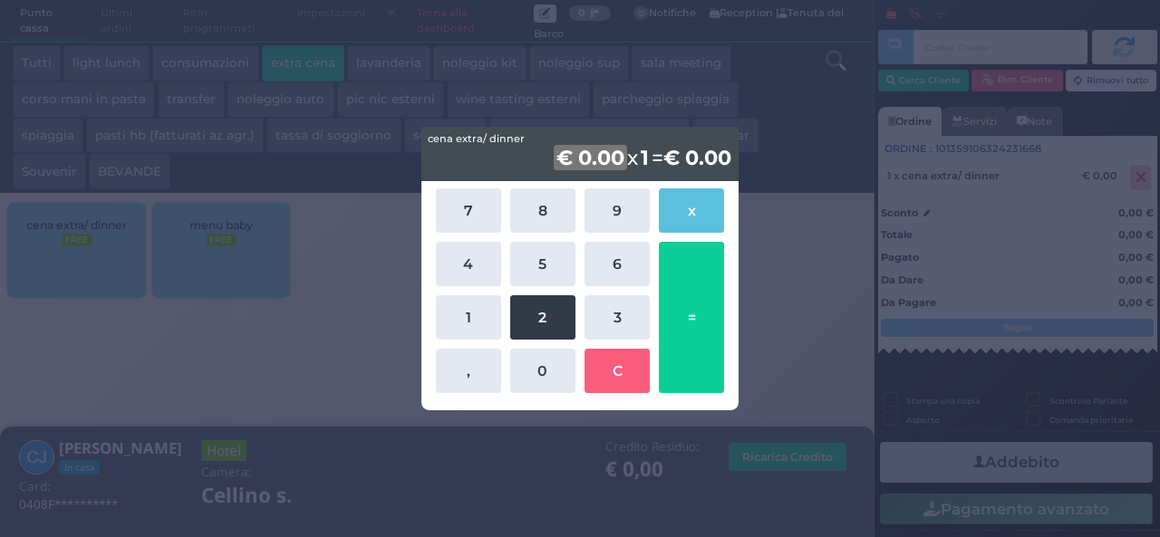
click at [544, 328] on button "2" at bounding box center [542, 317] width 65 height 44
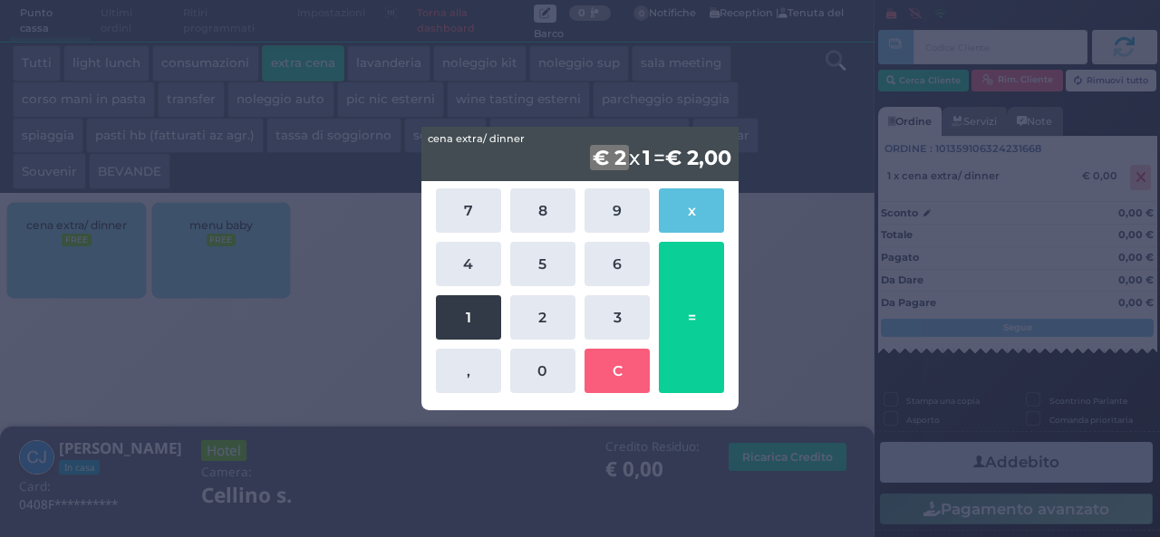
click at [477, 318] on button "1" at bounding box center [468, 317] width 65 height 44
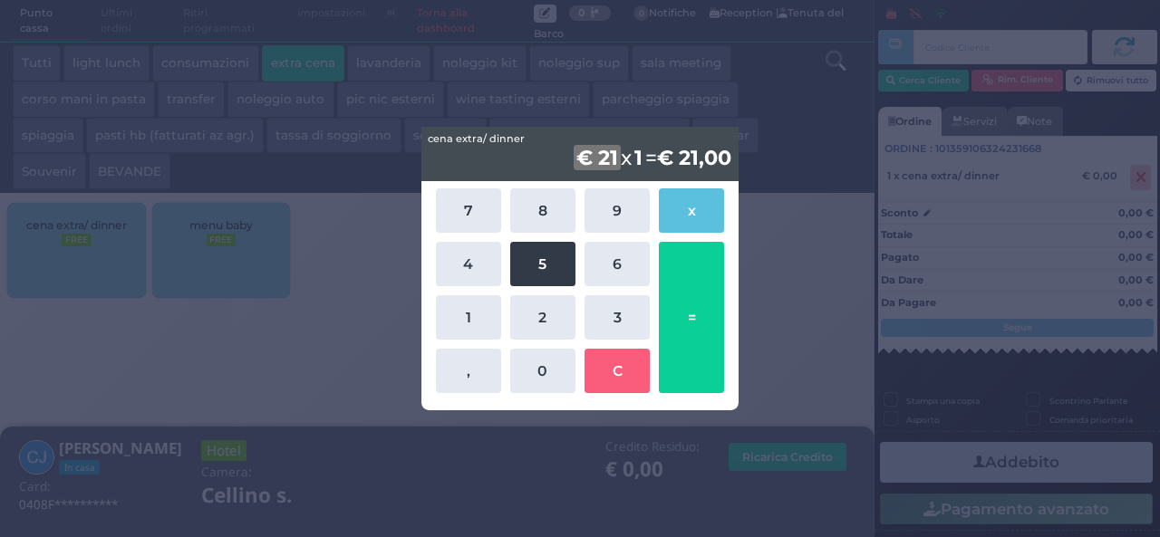
click at [544, 274] on button "5" at bounding box center [542, 264] width 65 height 44
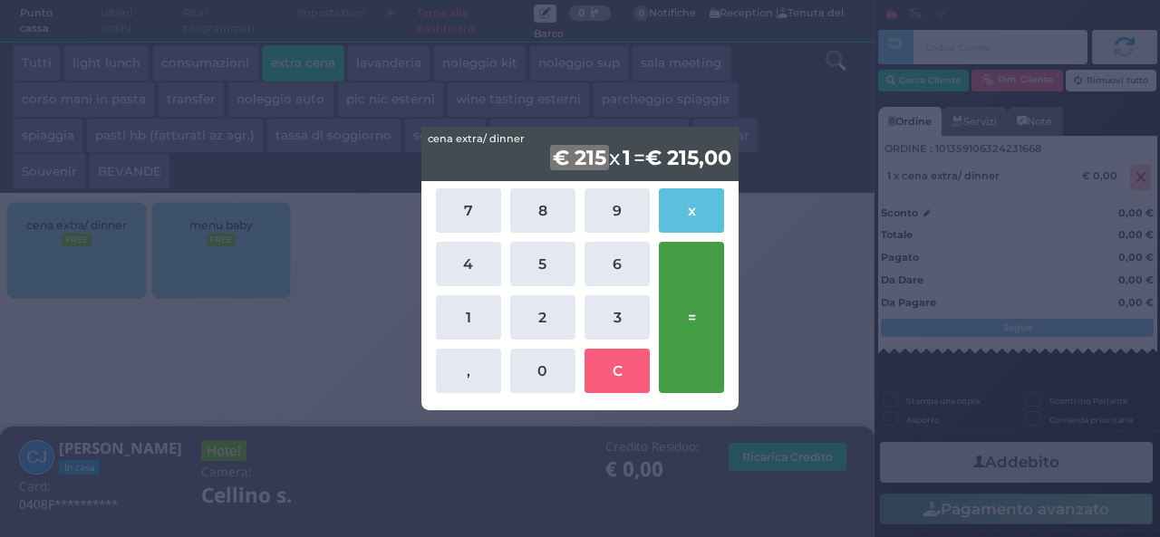
click at [703, 339] on button "=" at bounding box center [691, 317] width 65 height 151
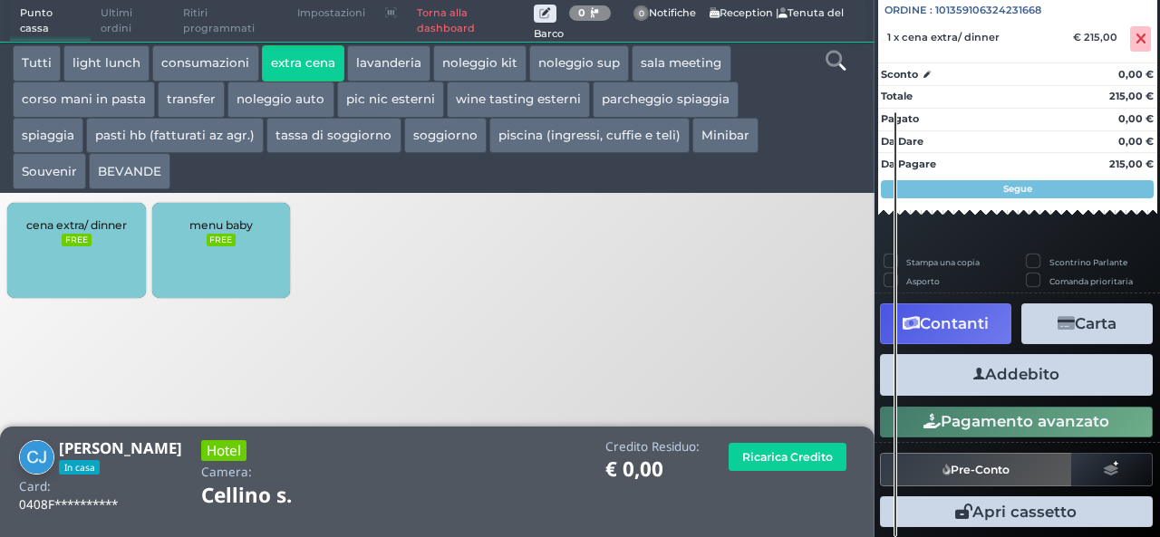
scroll to position [200, 0]
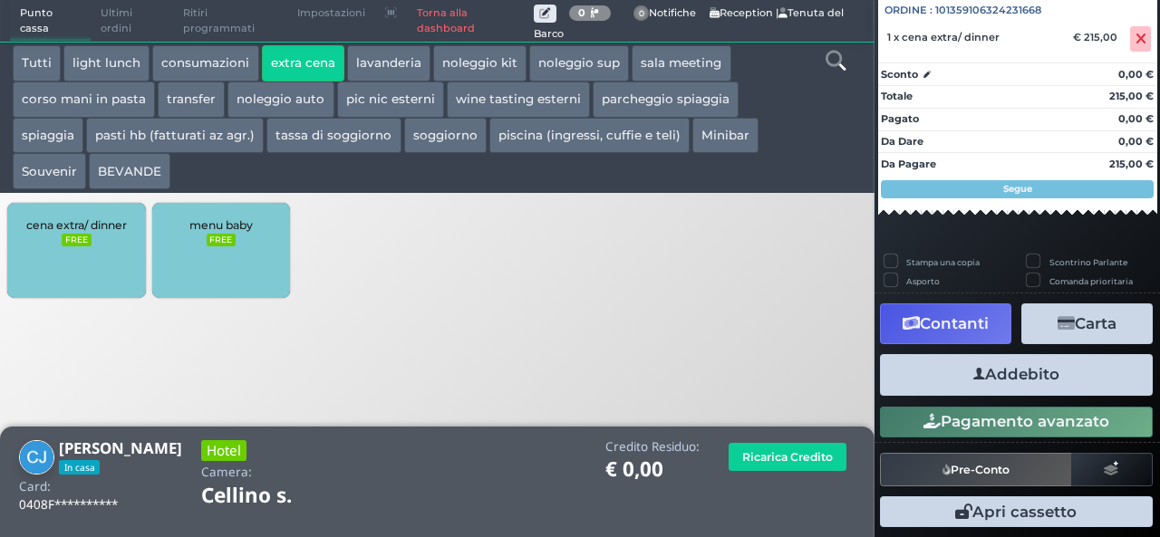
click at [1042, 363] on button "Addebito" at bounding box center [1016, 374] width 273 height 41
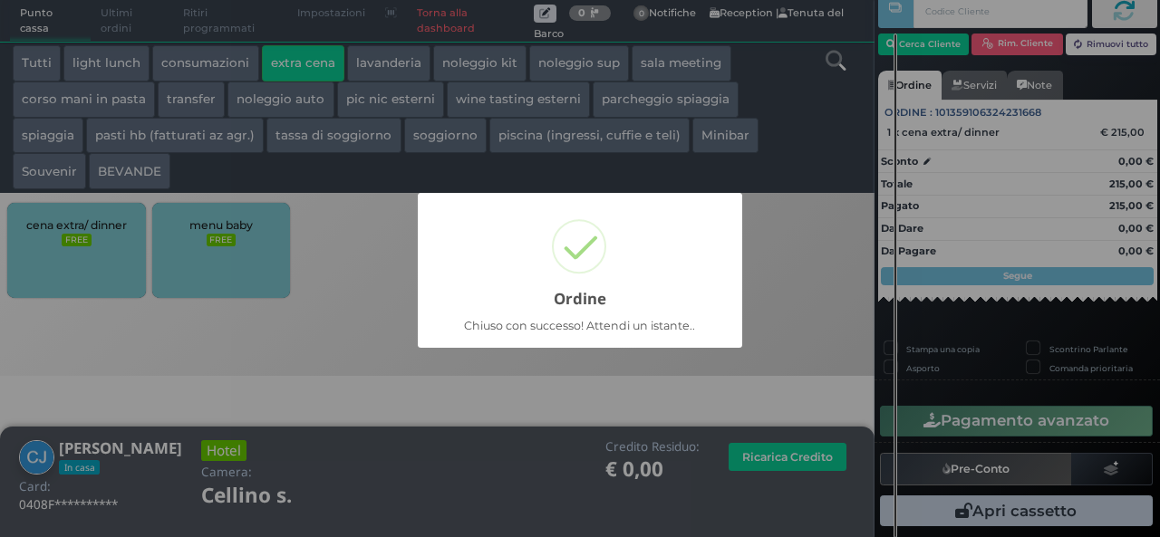
scroll to position [52, 0]
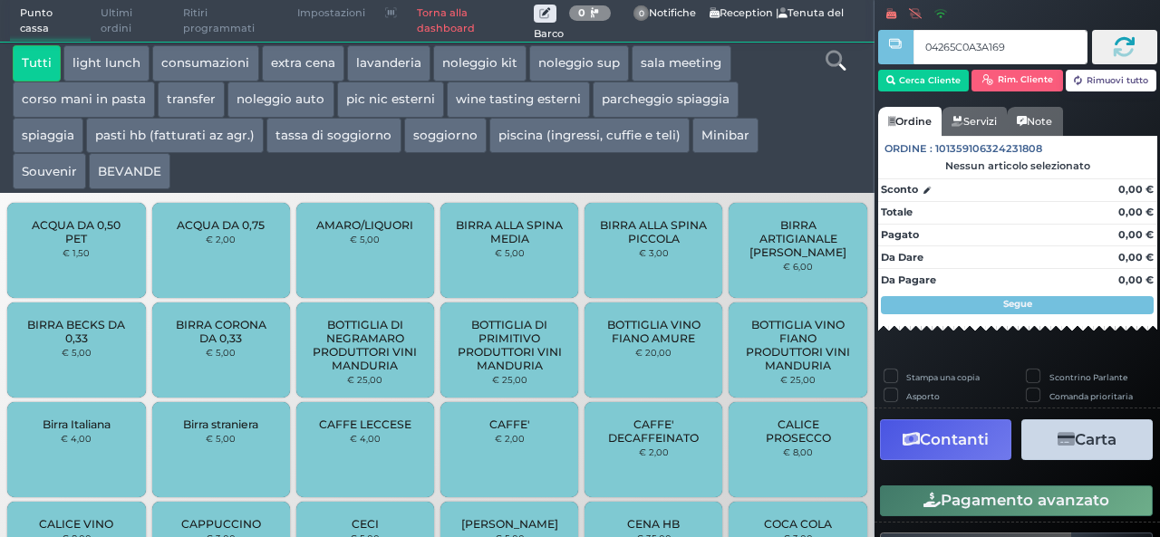
type input "04265C0A3A1691"
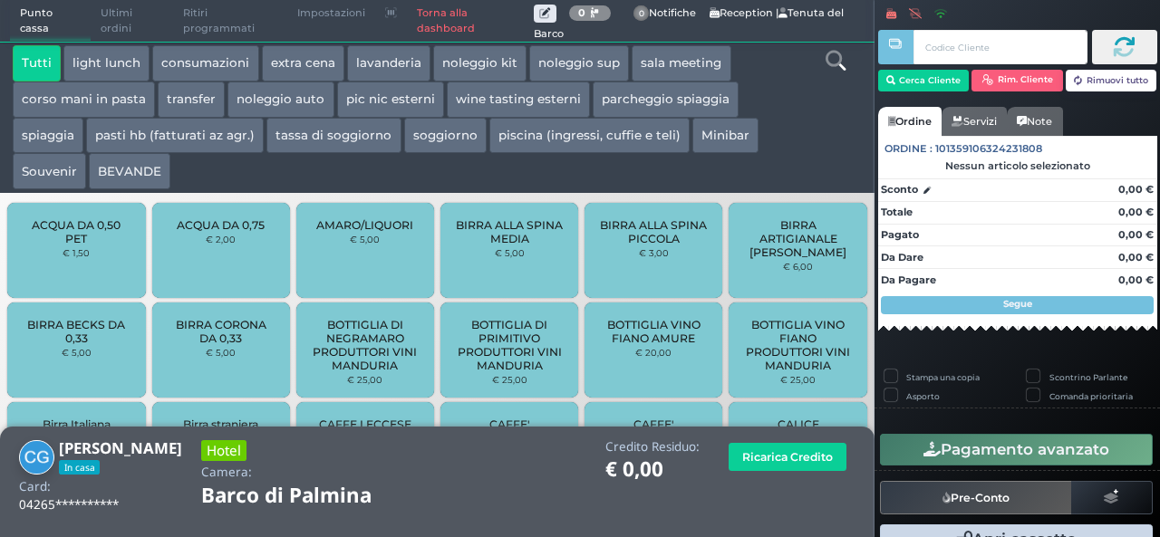
click at [313, 59] on button "extra cena" at bounding box center [303, 63] width 82 height 36
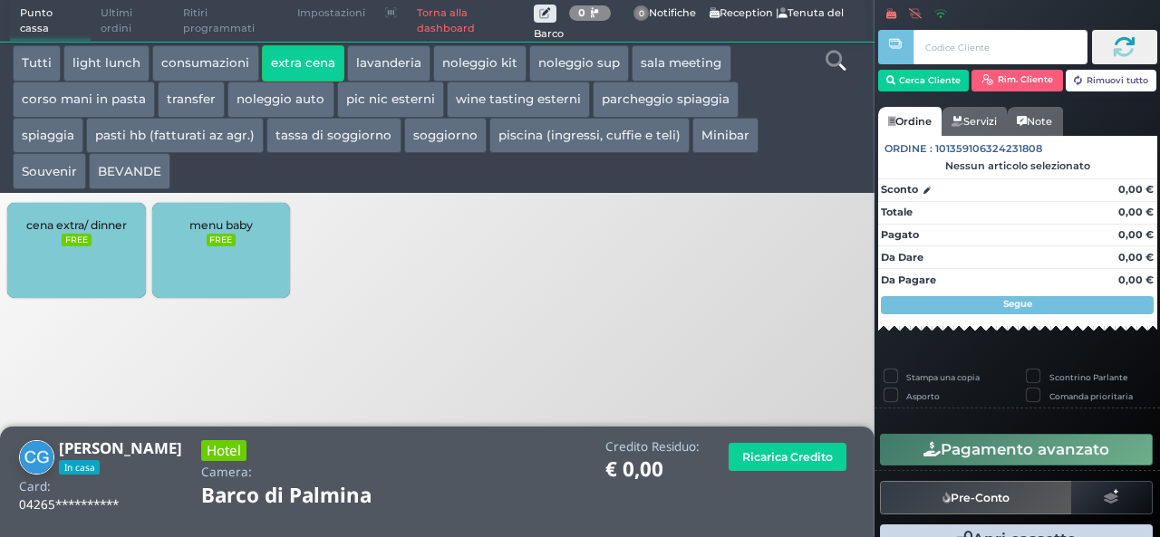
click at [82, 251] on div "cena extra/ dinner FREE" at bounding box center [76, 250] width 138 height 95
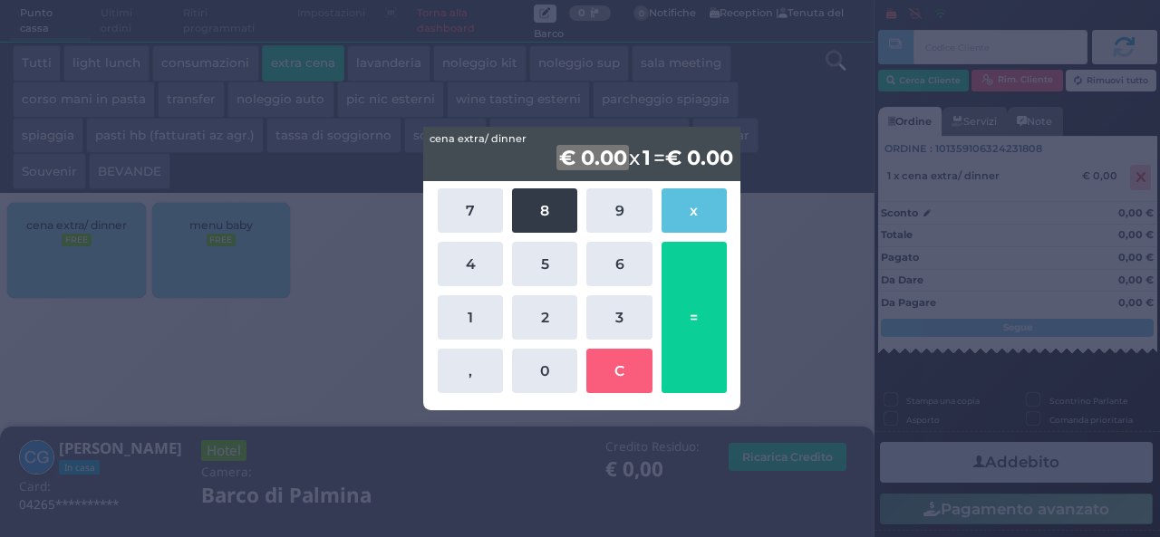
click at [534, 228] on button "8" at bounding box center [544, 211] width 65 height 44
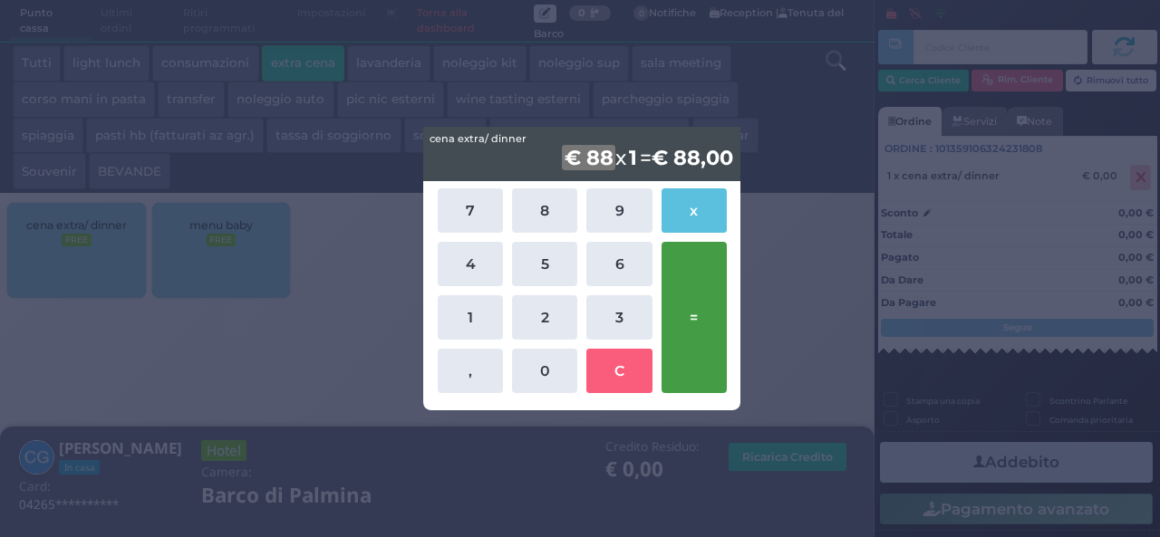
click at [687, 320] on button "=" at bounding box center [694, 317] width 65 height 151
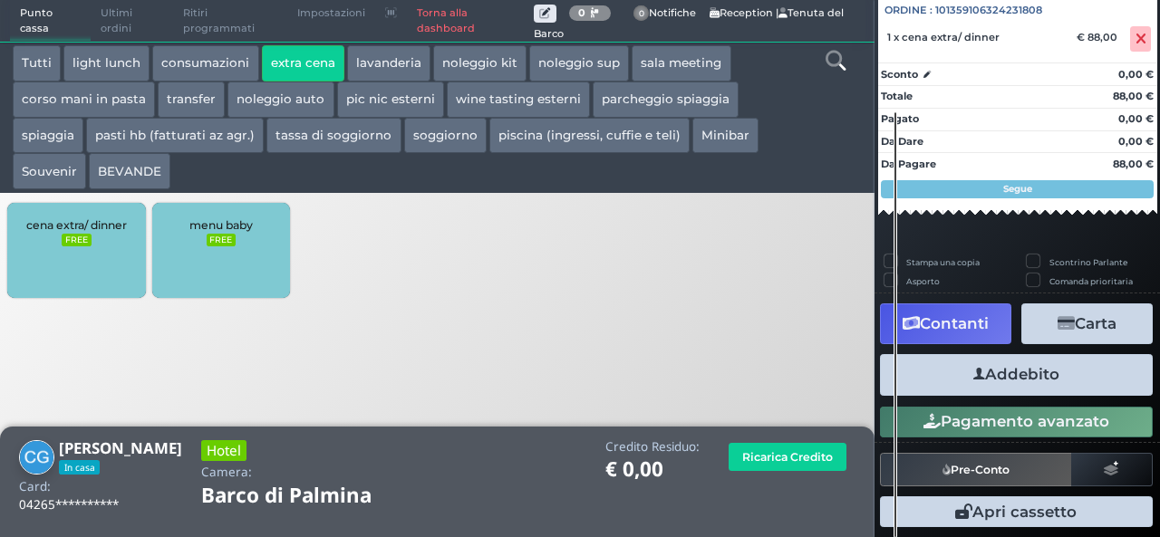
scroll to position [200, 0]
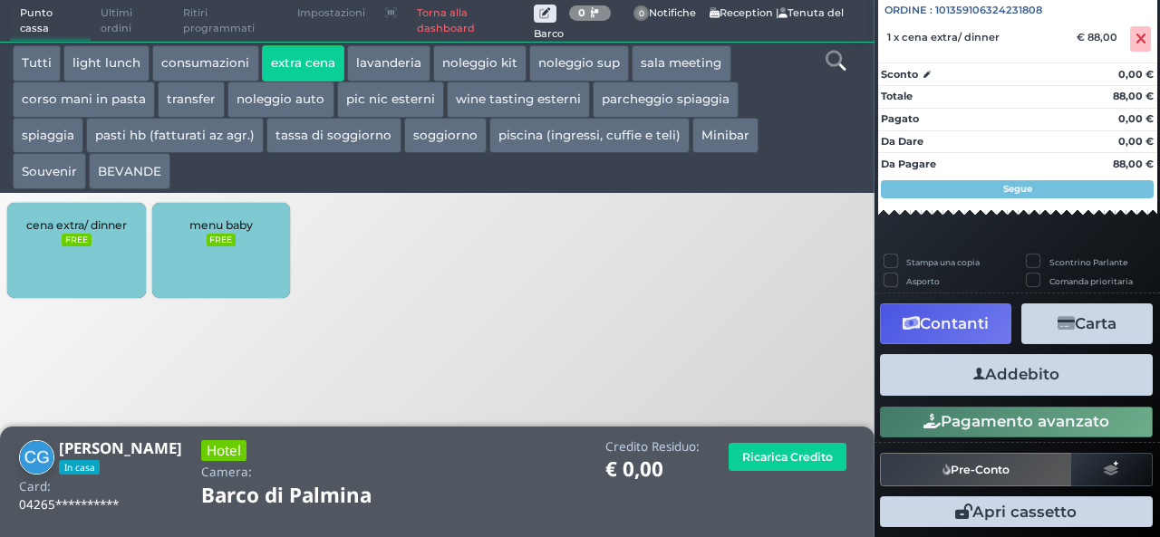
click at [1006, 387] on button "Addebito" at bounding box center [1016, 374] width 273 height 41
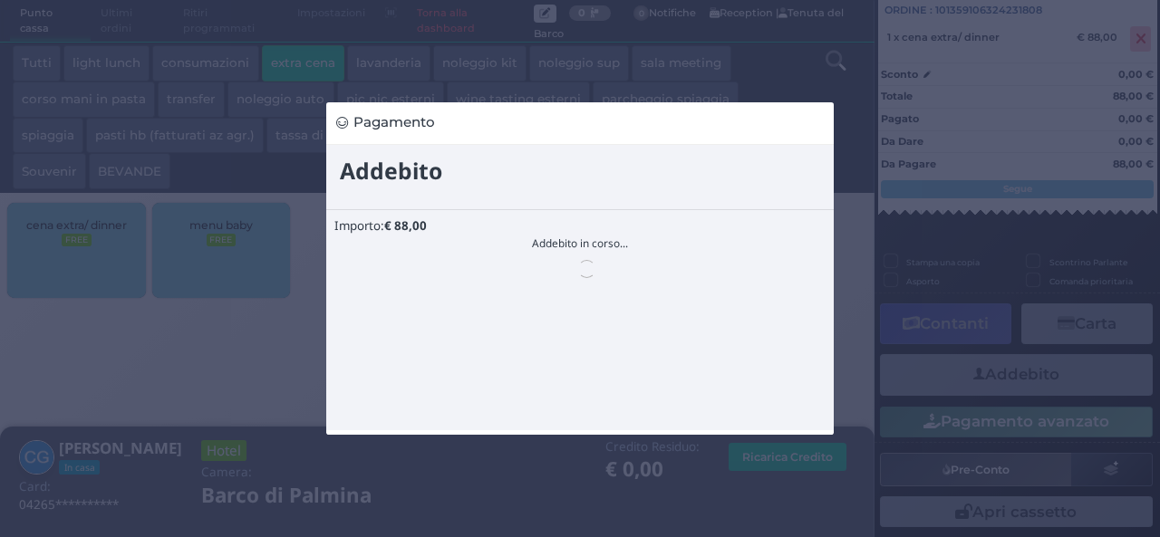
scroll to position [0, 0]
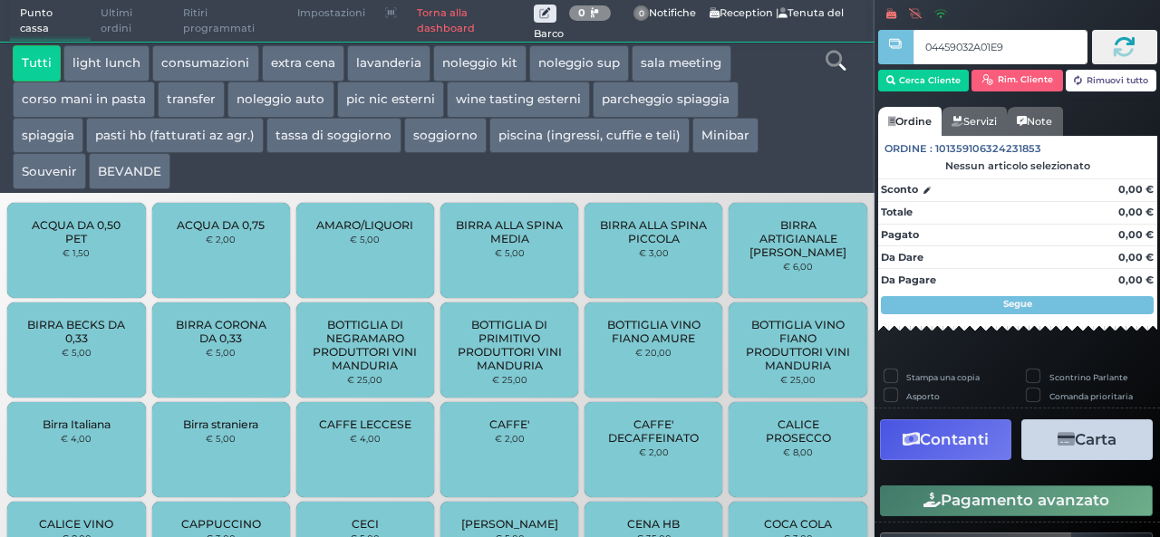
type input "04459032A01E90"
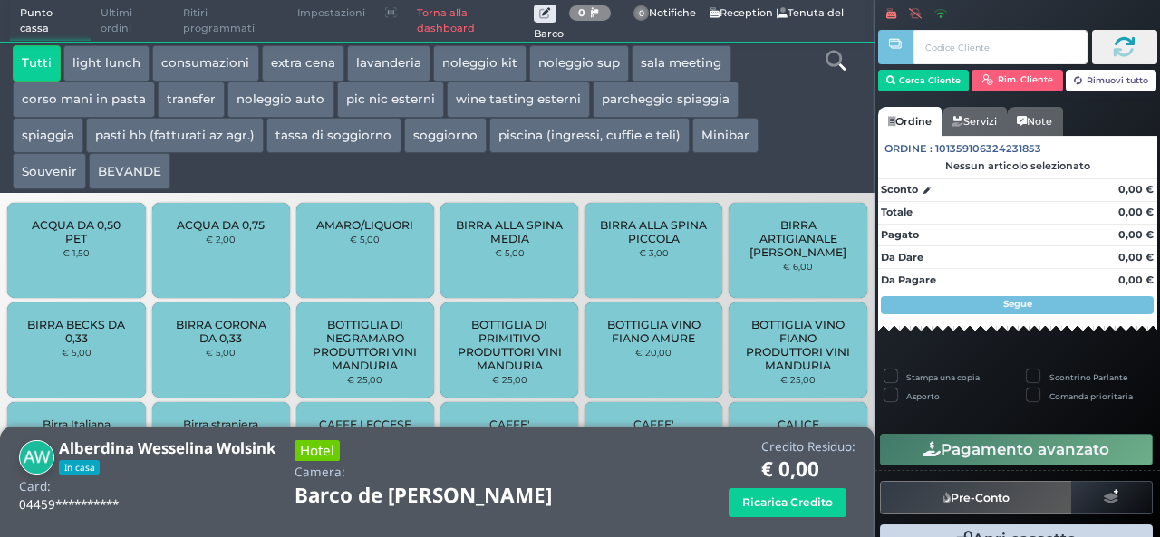
click at [314, 67] on button "extra cena" at bounding box center [303, 63] width 82 height 36
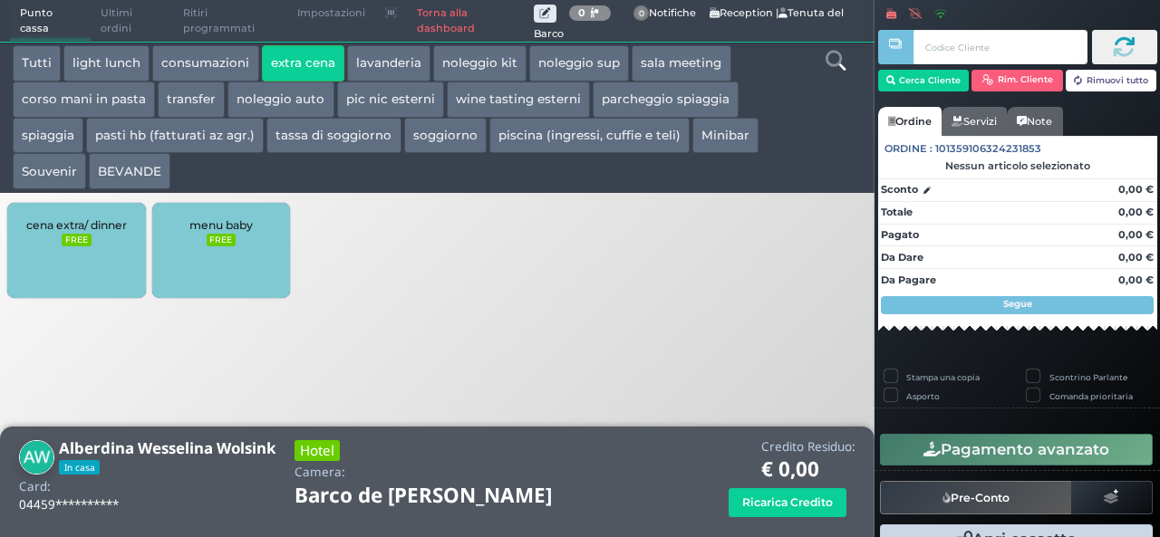
click at [103, 270] on div "cena extra/ dinner FREE" at bounding box center [76, 250] width 138 height 95
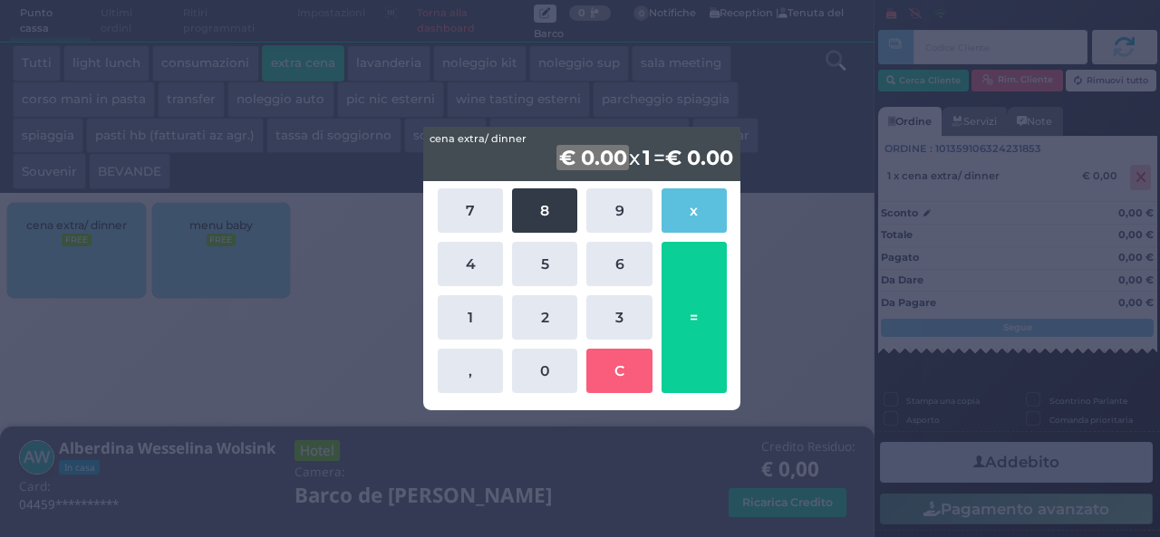
click at [544, 227] on button "8" at bounding box center [544, 211] width 65 height 44
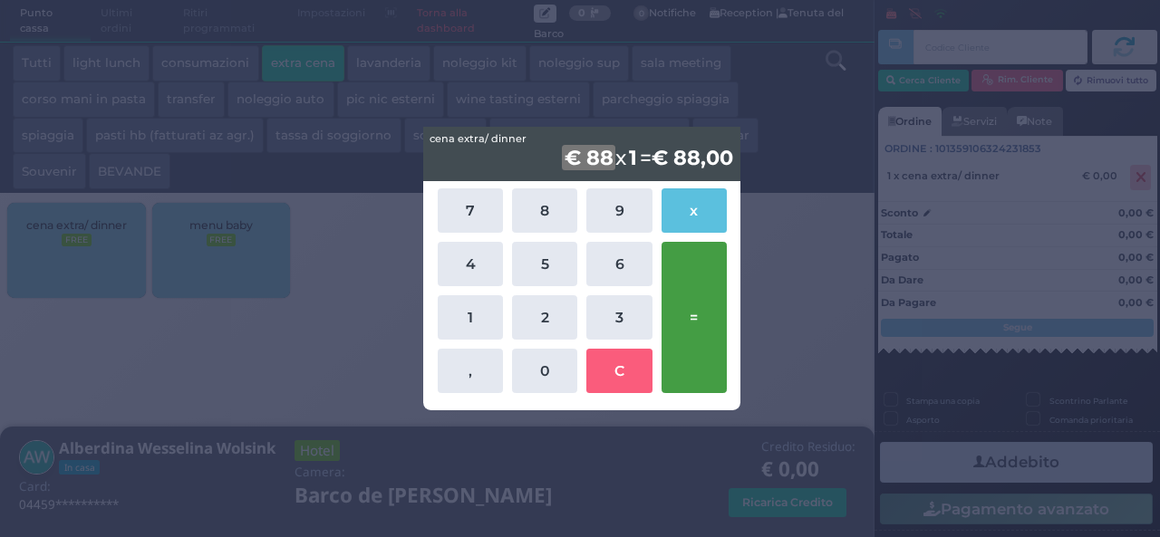
click at [696, 314] on button "=" at bounding box center [694, 317] width 65 height 151
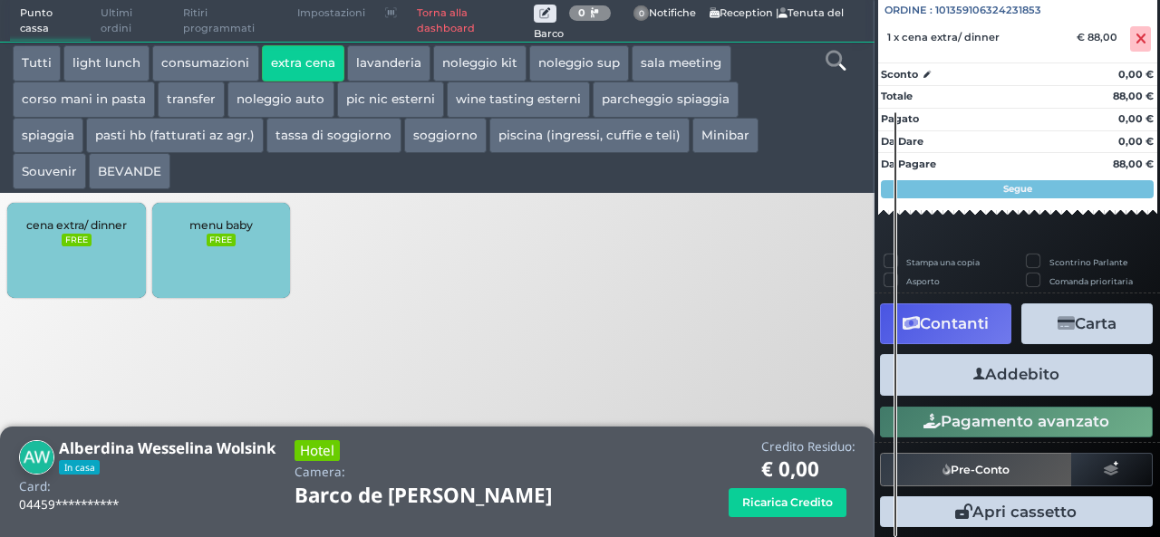
scroll to position [200, 0]
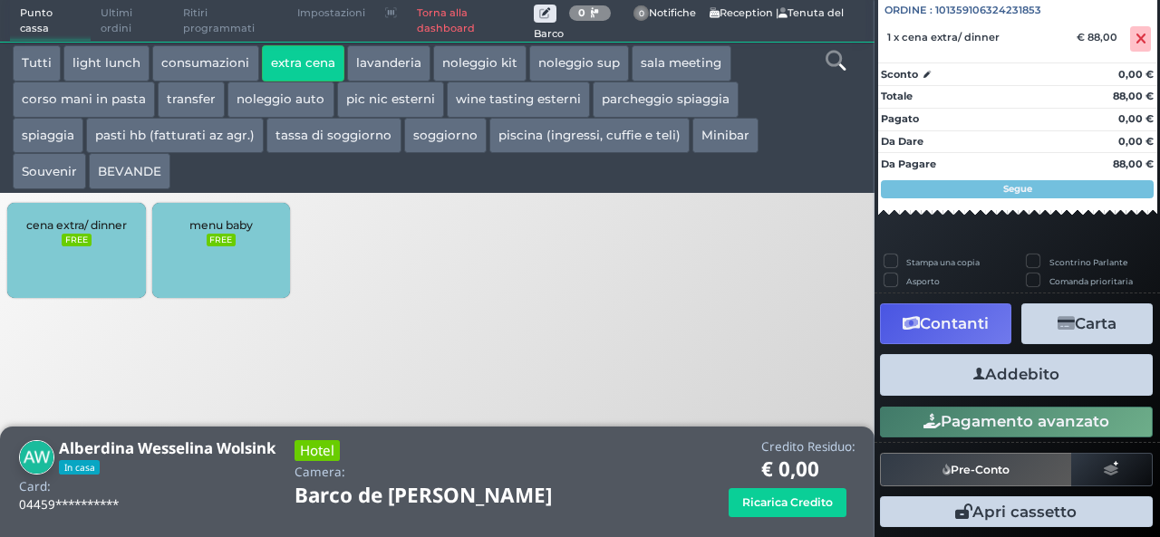
click at [1034, 367] on button "Addebito" at bounding box center [1016, 374] width 273 height 41
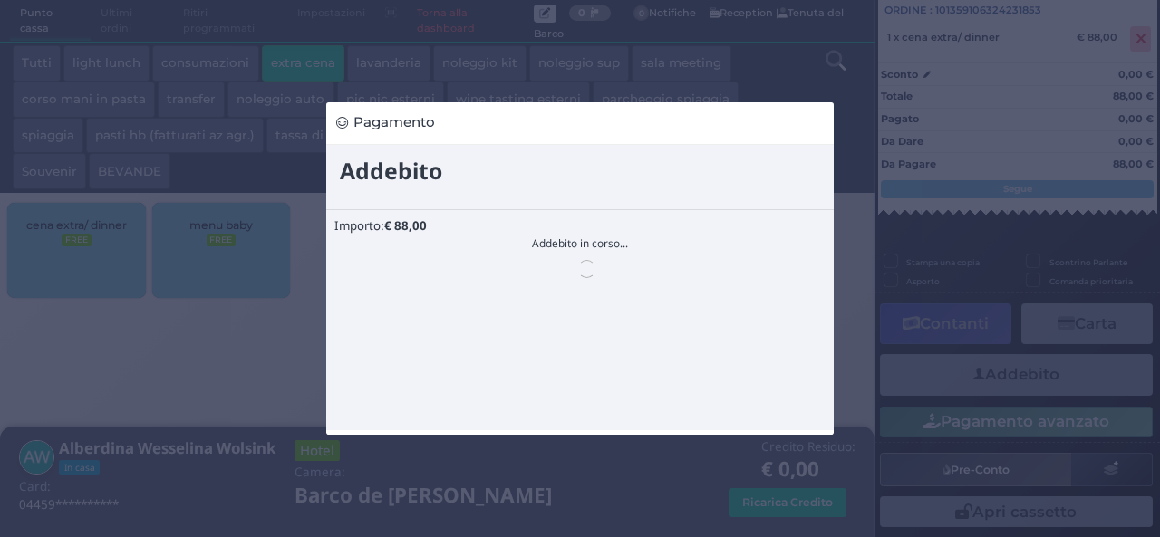
scroll to position [0, 0]
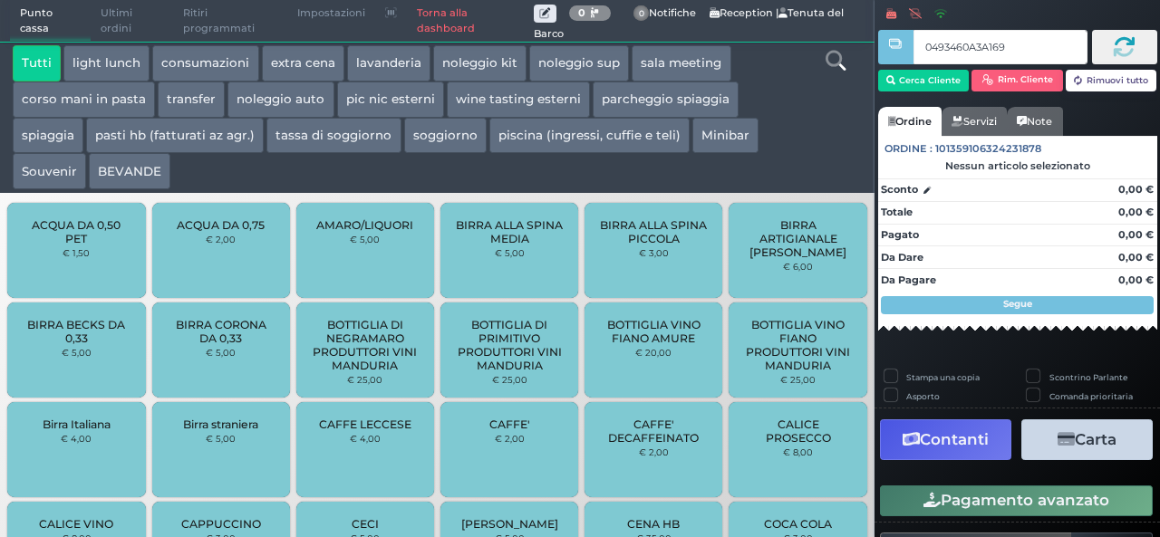
type input "0493460A3A1695"
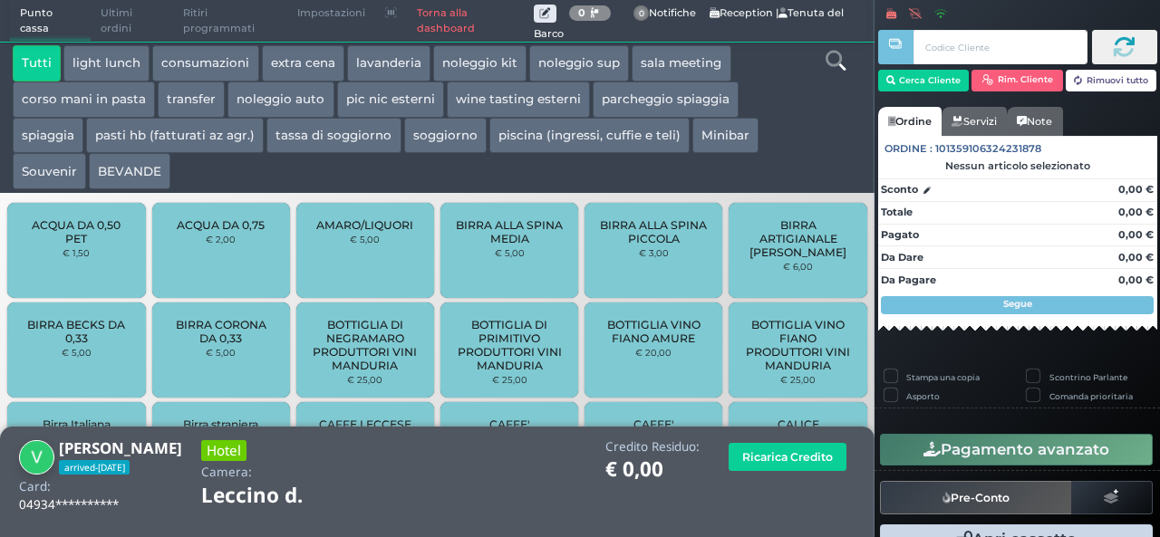
click at [294, 51] on button "extra cena" at bounding box center [303, 63] width 82 height 36
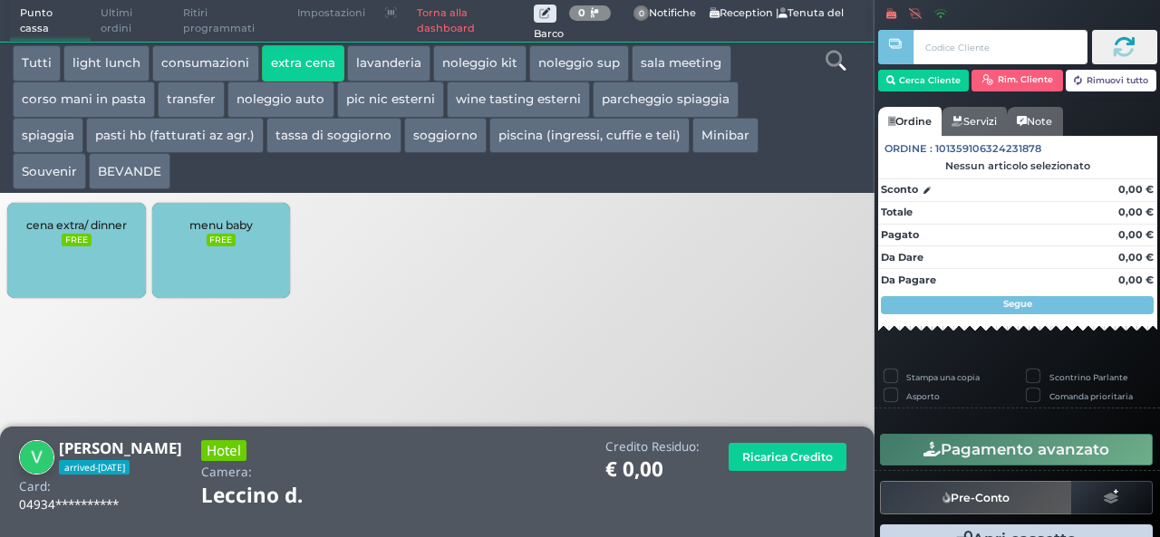
click at [72, 275] on div "cena extra/ dinner FREE" at bounding box center [76, 250] width 138 height 95
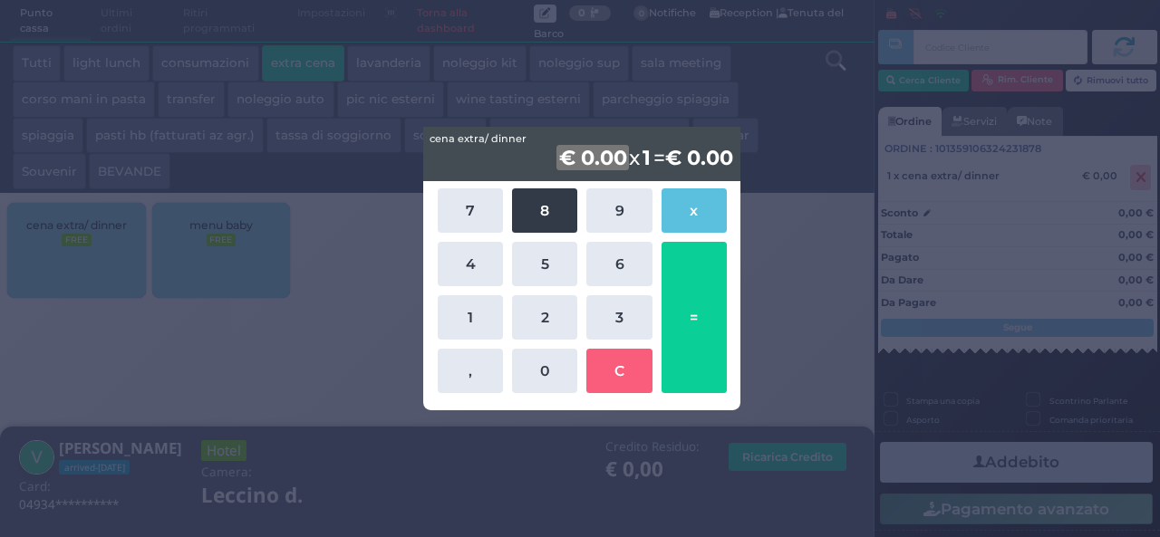
click at [558, 199] on button "8" at bounding box center [544, 211] width 65 height 44
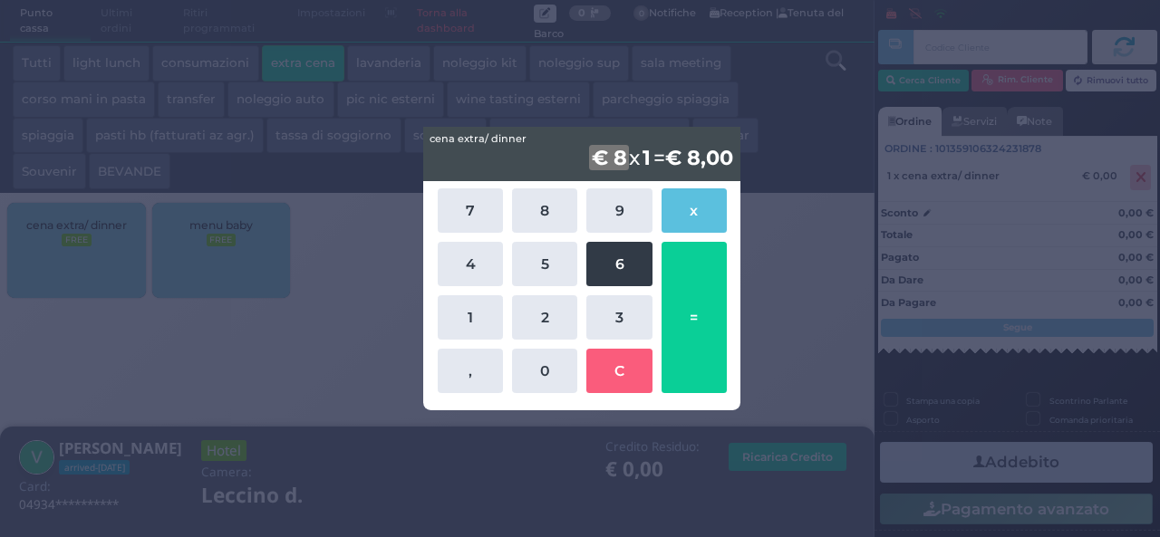
click at [607, 266] on button "6" at bounding box center [618, 264] width 65 height 44
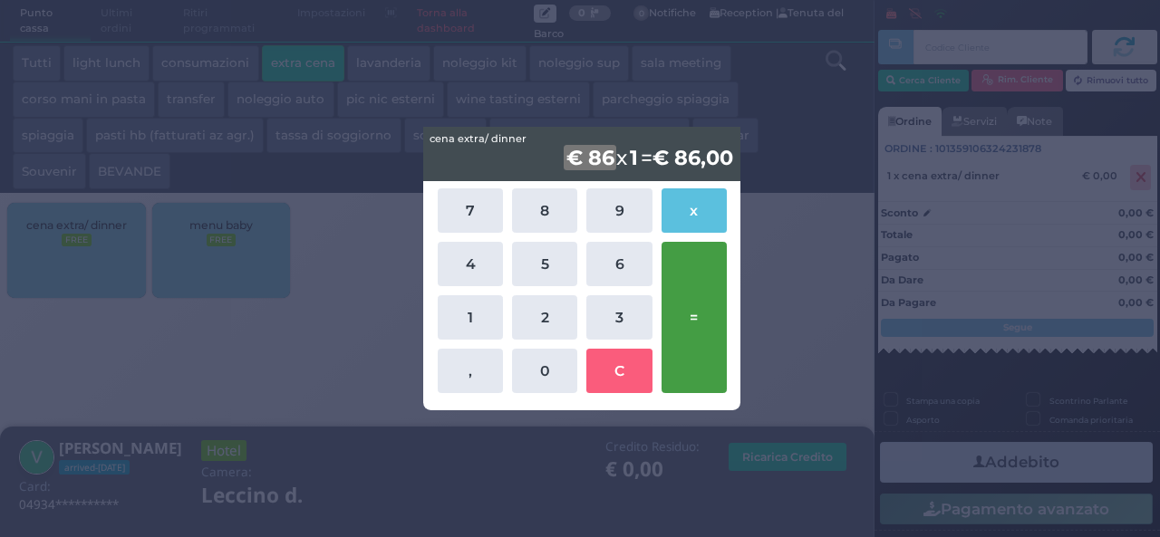
click at [681, 276] on button "=" at bounding box center [694, 317] width 65 height 151
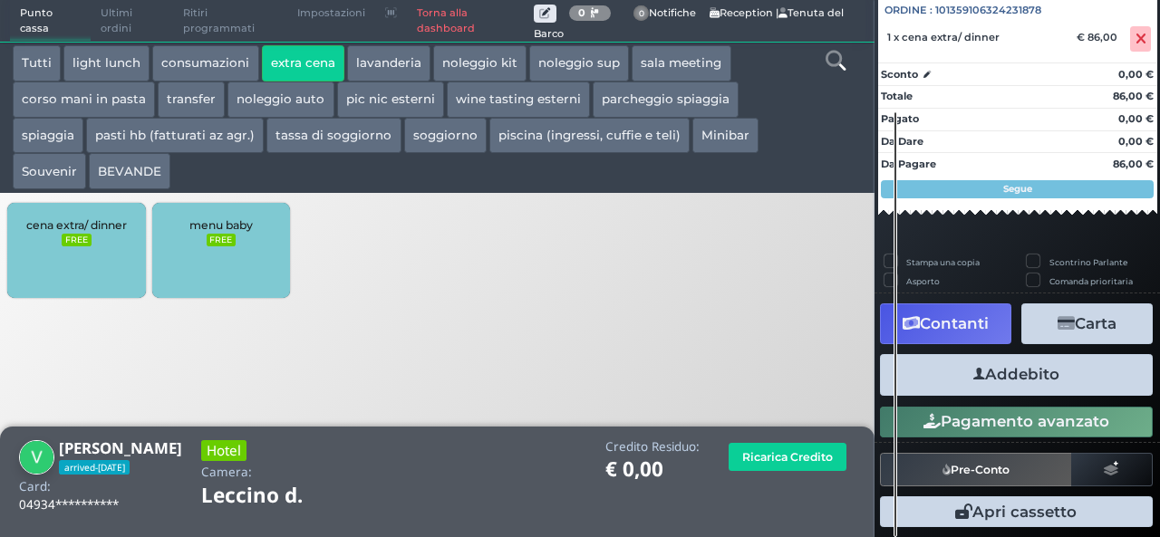
scroll to position [200, 0]
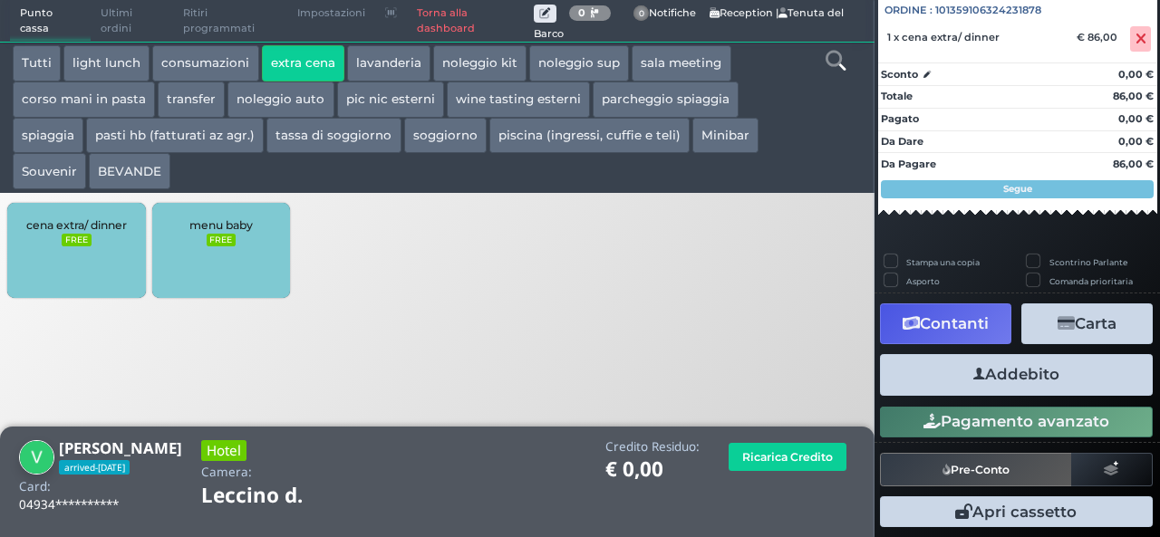
click at [1011, 374] on button "Addebito" at bounding box center [1016, 374] width 273 height 41
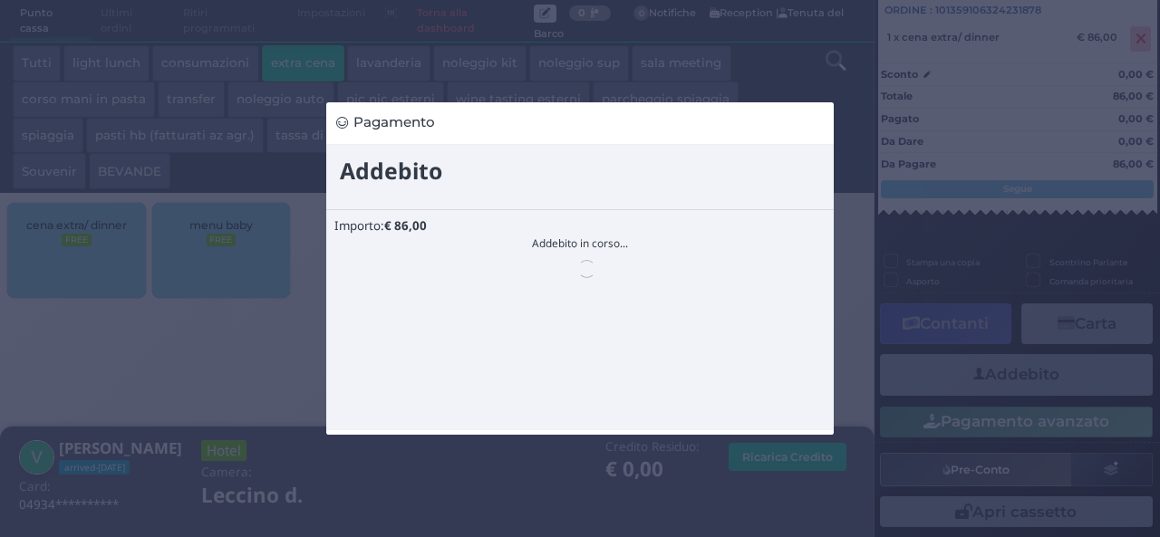
scroll to position [0, 0]
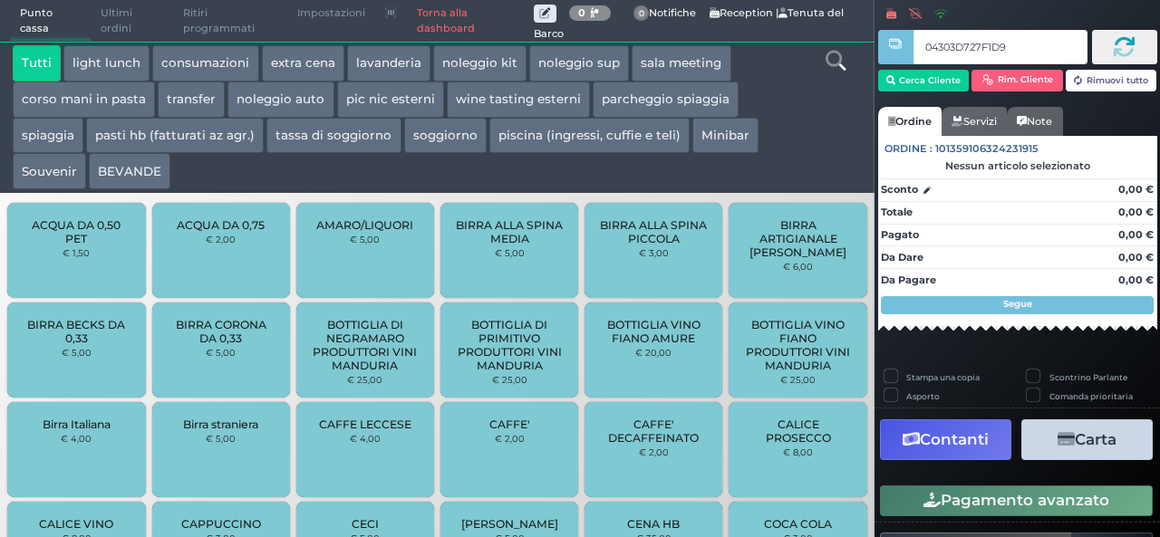
type input "04303D727F1D95"
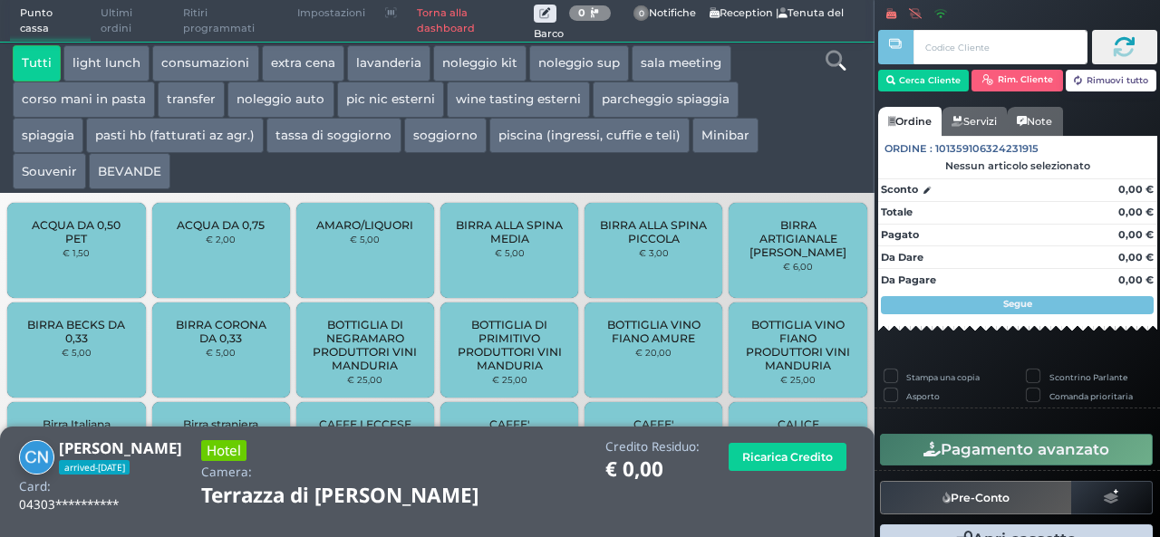
click at [312, 64] on button "extra cena" at bounding box center [303, 63] width 82 height 36
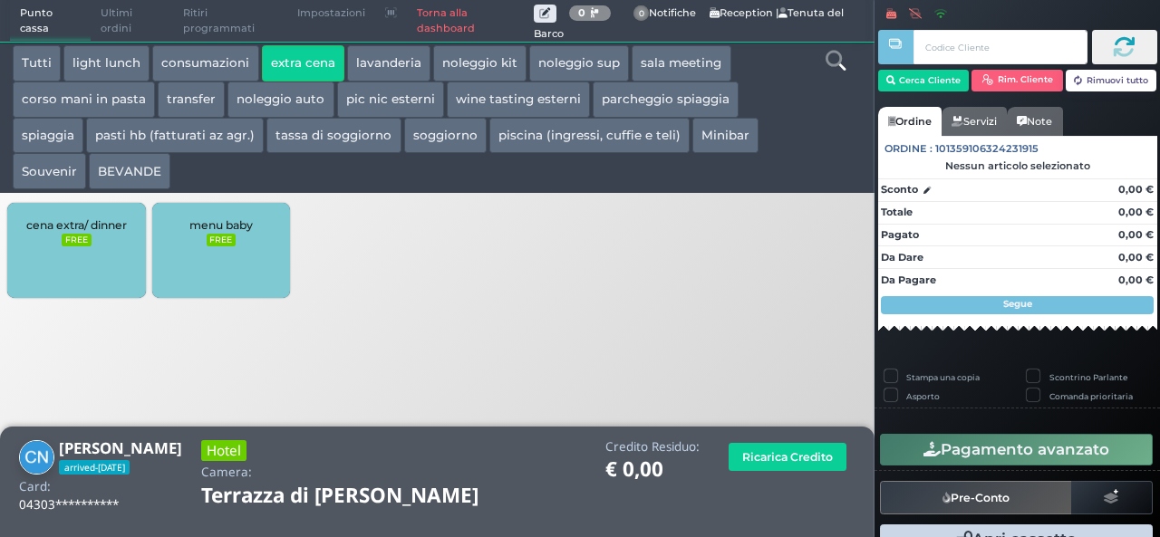
click at [100, 260] on div "cena extra/ dinner FREE" at bounding box center [76, 250] width 138 height 95
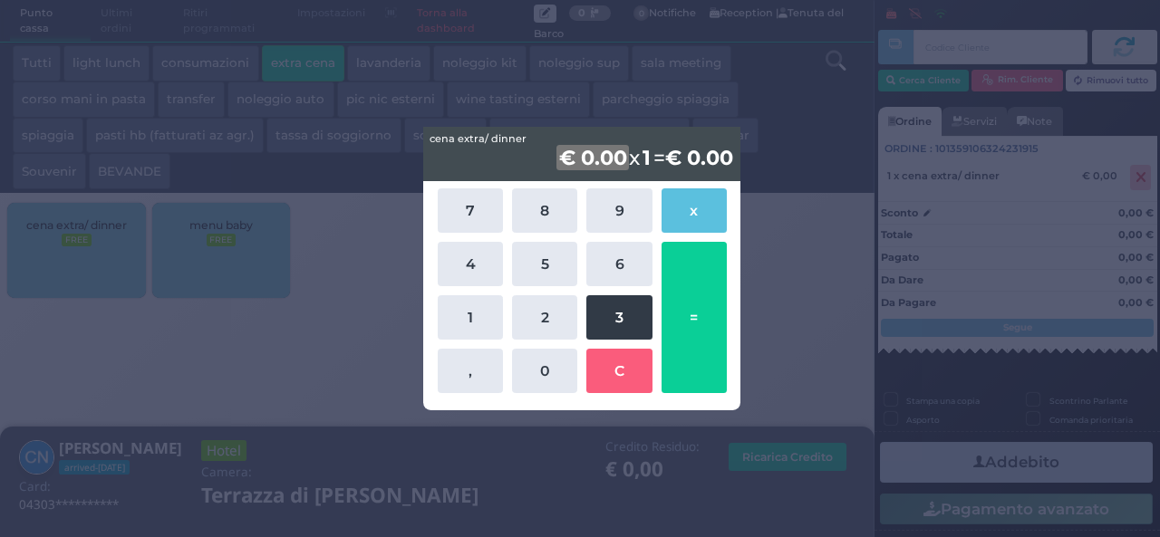
click at [613, 320] on button "3" at bounding box center [618, 317] width 65 height 44
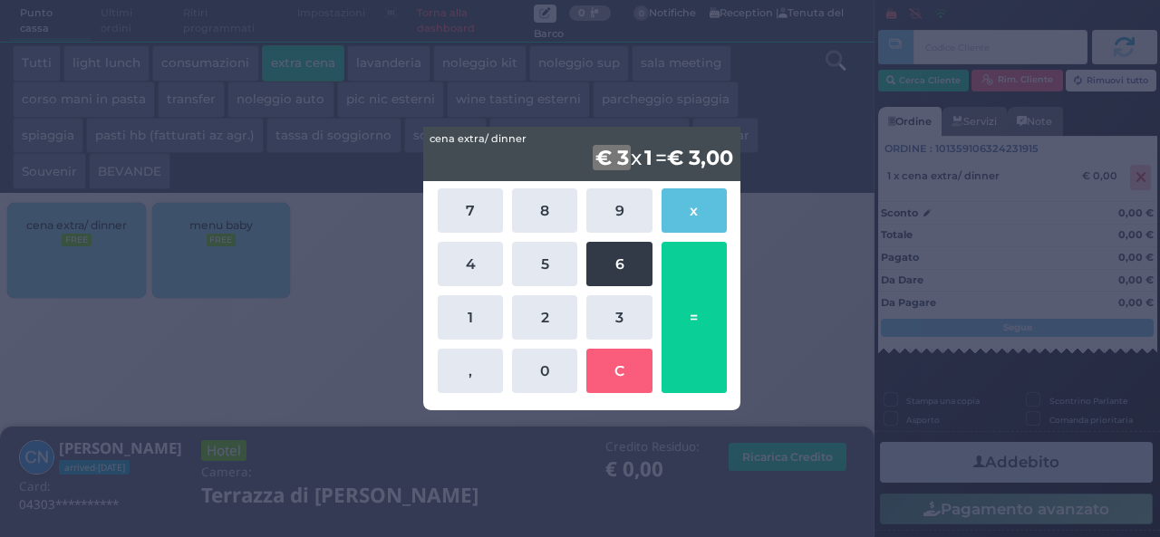
click at [628, 279] on button "6" at bounding box center [618, 264] width 65 height 44
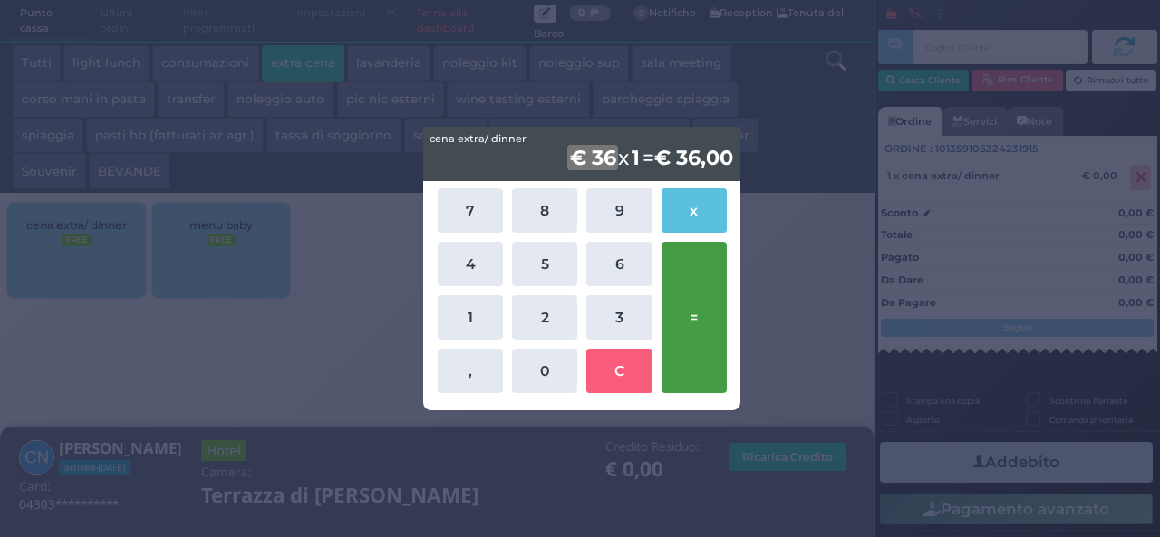
click at [675, 316] on button "=" at bounding box center [694, 317] width 65 height 151
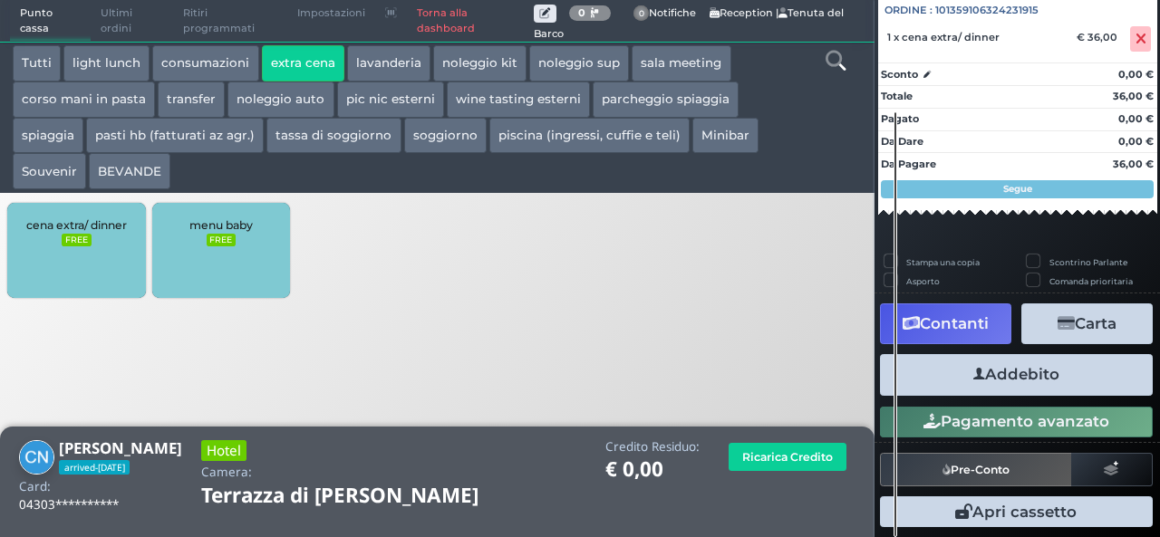
scroll to position [200, 0]
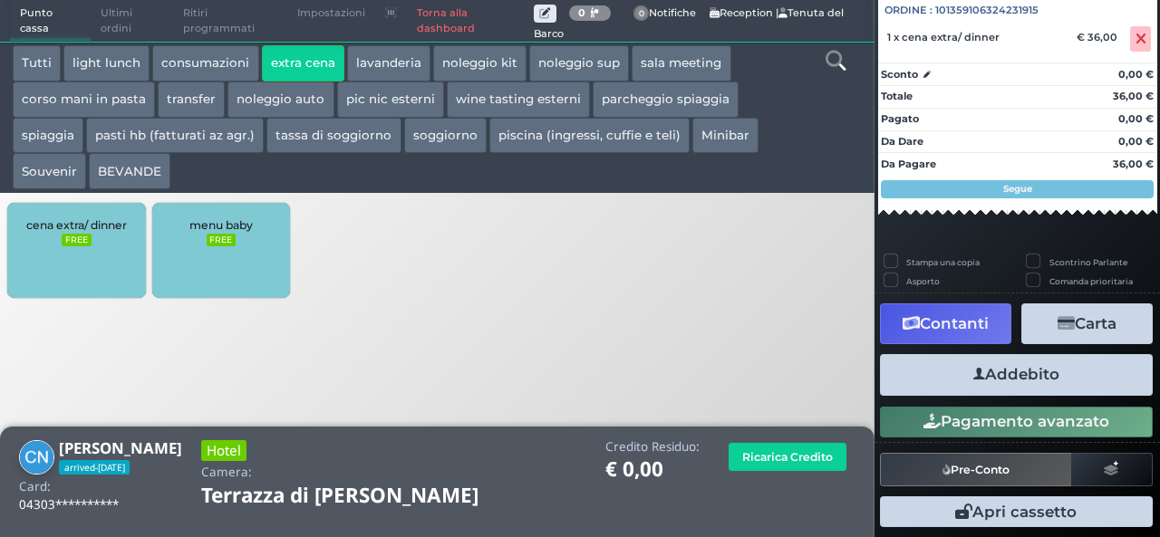
click at [1025, 376] on button "Addebito" at bounding box center [1016, 374] width 273 height 41
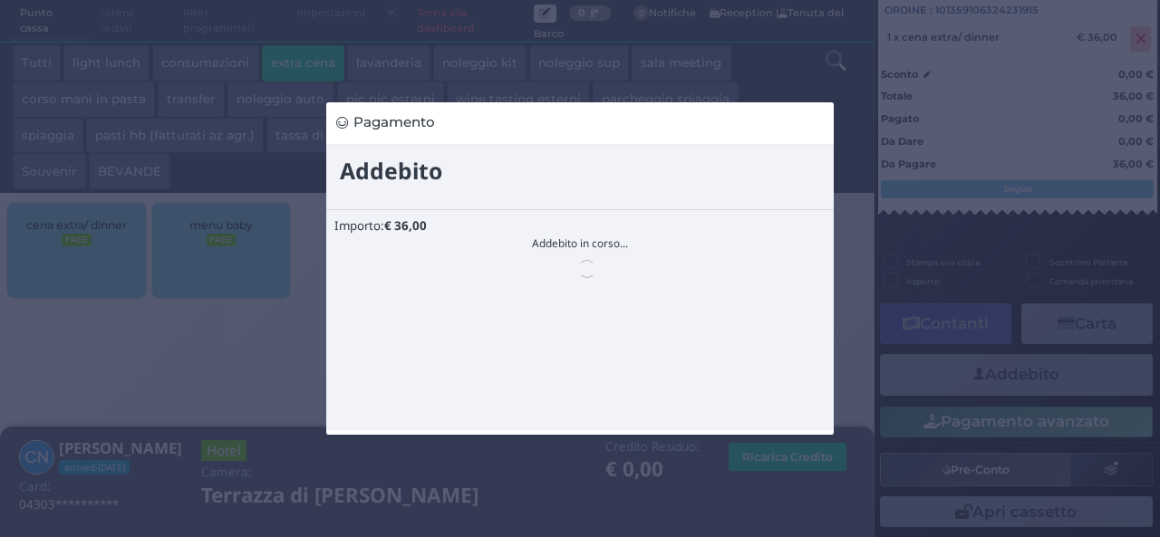
scroll to position [0, 0]
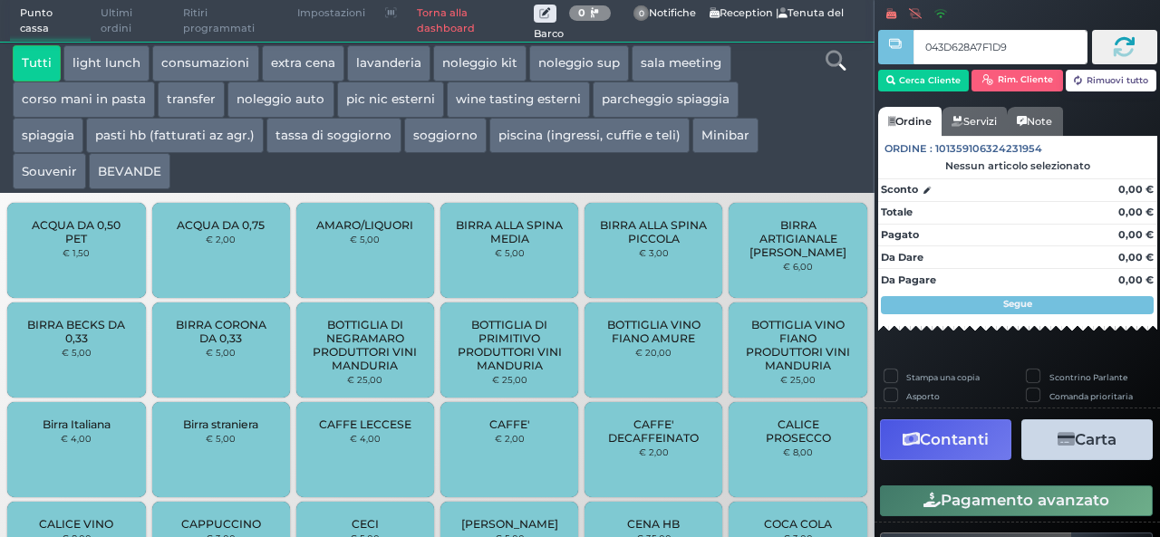
type input "043D628A7F1D91"
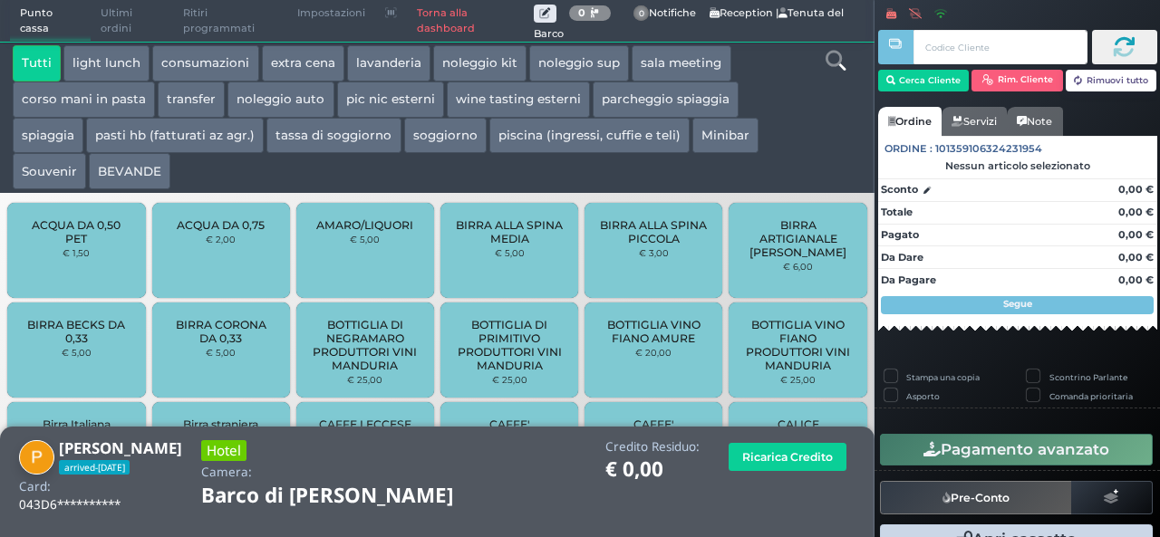
click at [308, 66] on button "extra cena" at bounding box center [303, 63] width 82 height 36
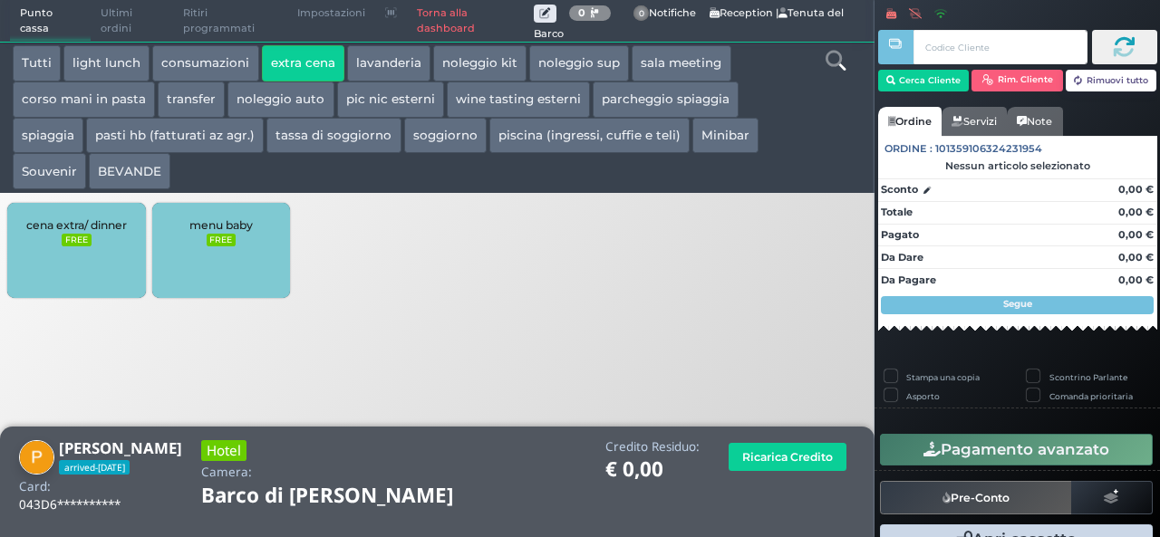
click at [85, 233] on div "cena extra/ dinner FREE" at bounding box center [76, 250] width 138 height 95
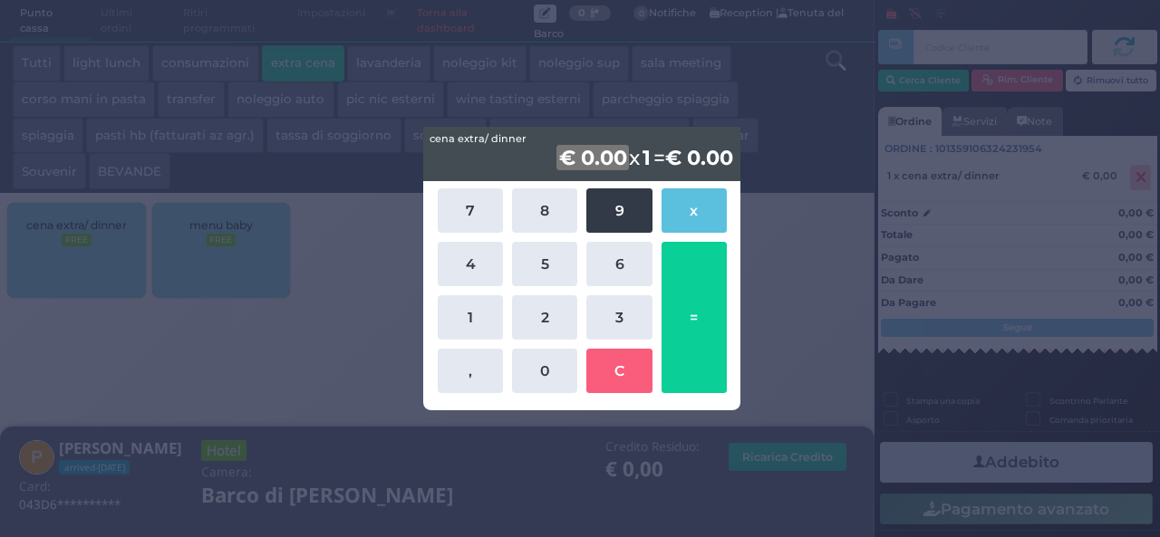
click at [615, 207] on button "9" at bounding box center [618, 211] width 65 height 44
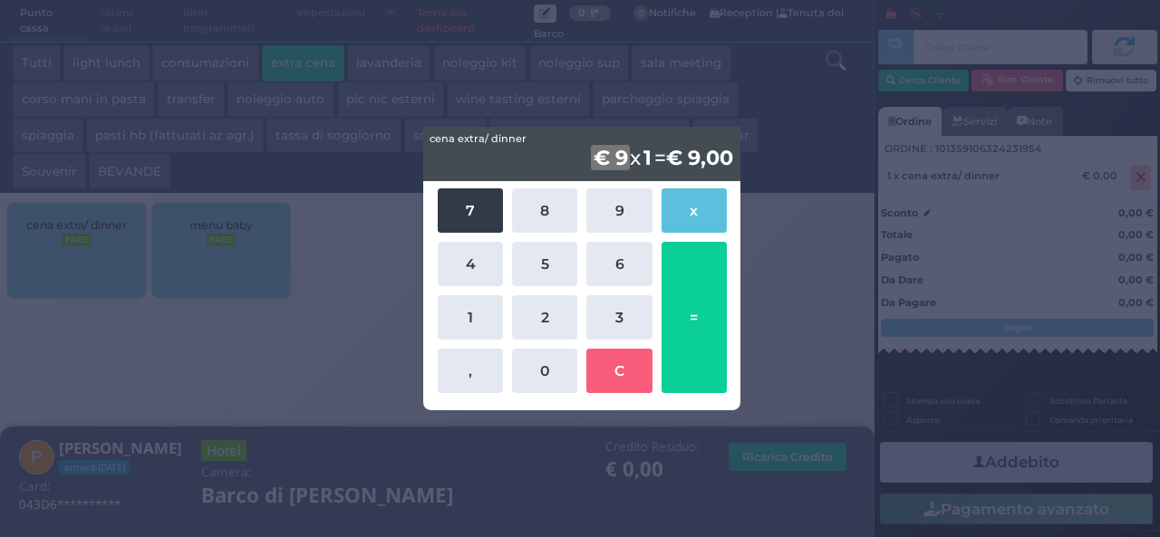
click at [446, 221] on button "7" at bounding box center [470, 211] width 65 height 44
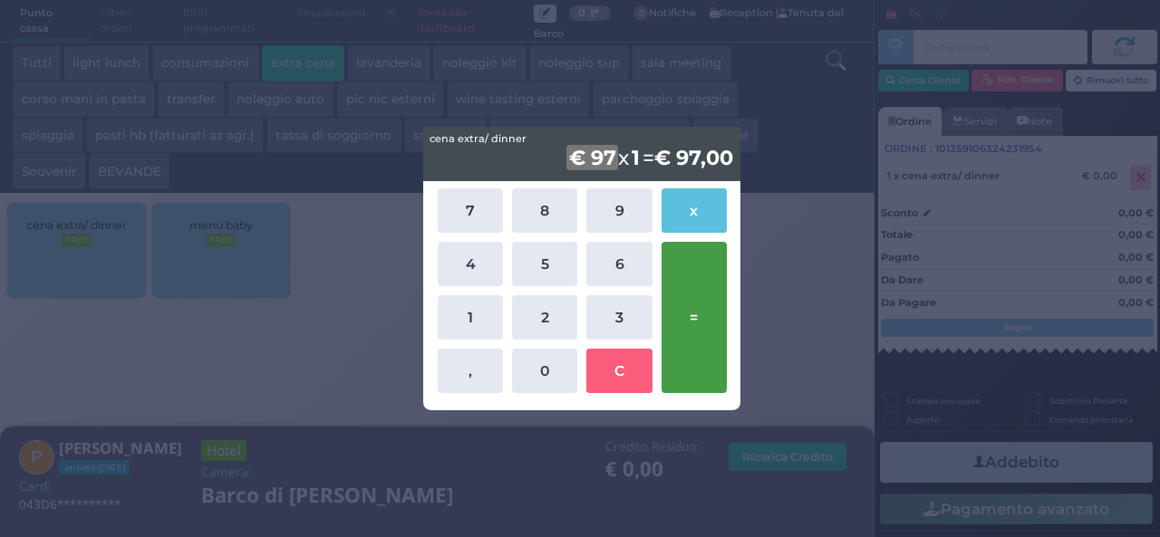
click at [703, 312] on button "=" at bounding box center [694, 317] width 65 height 151
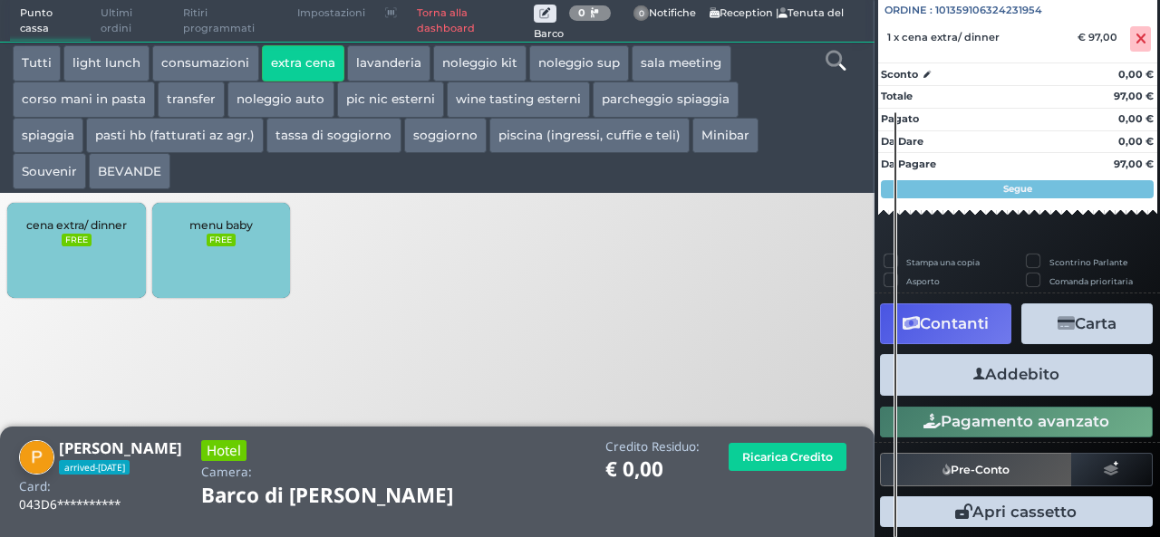
scroll to position [200, 0]
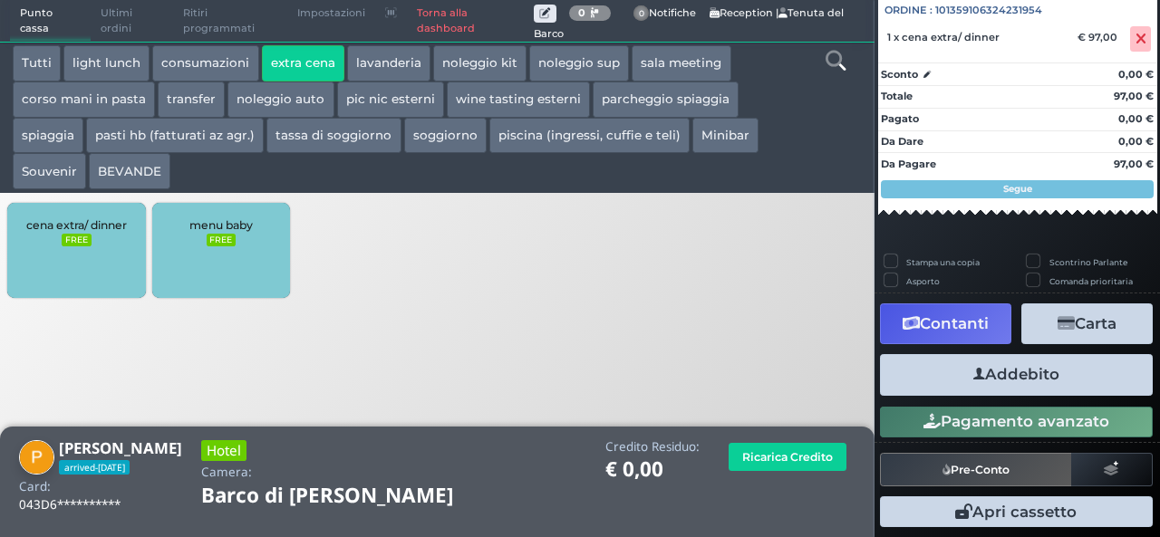
click at [1035, 371] on button "Addebito" at bounding box center [1016, 374] width 273 height 41
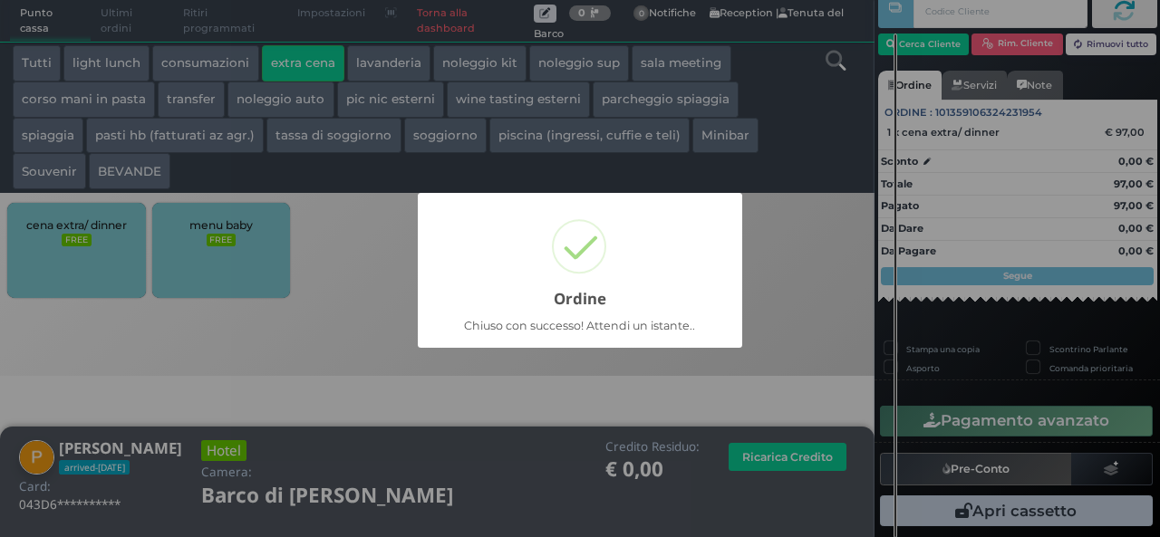
scroll to position [52, 0]
